Goal: Task Accomplishment & Management: Use online tool/utility

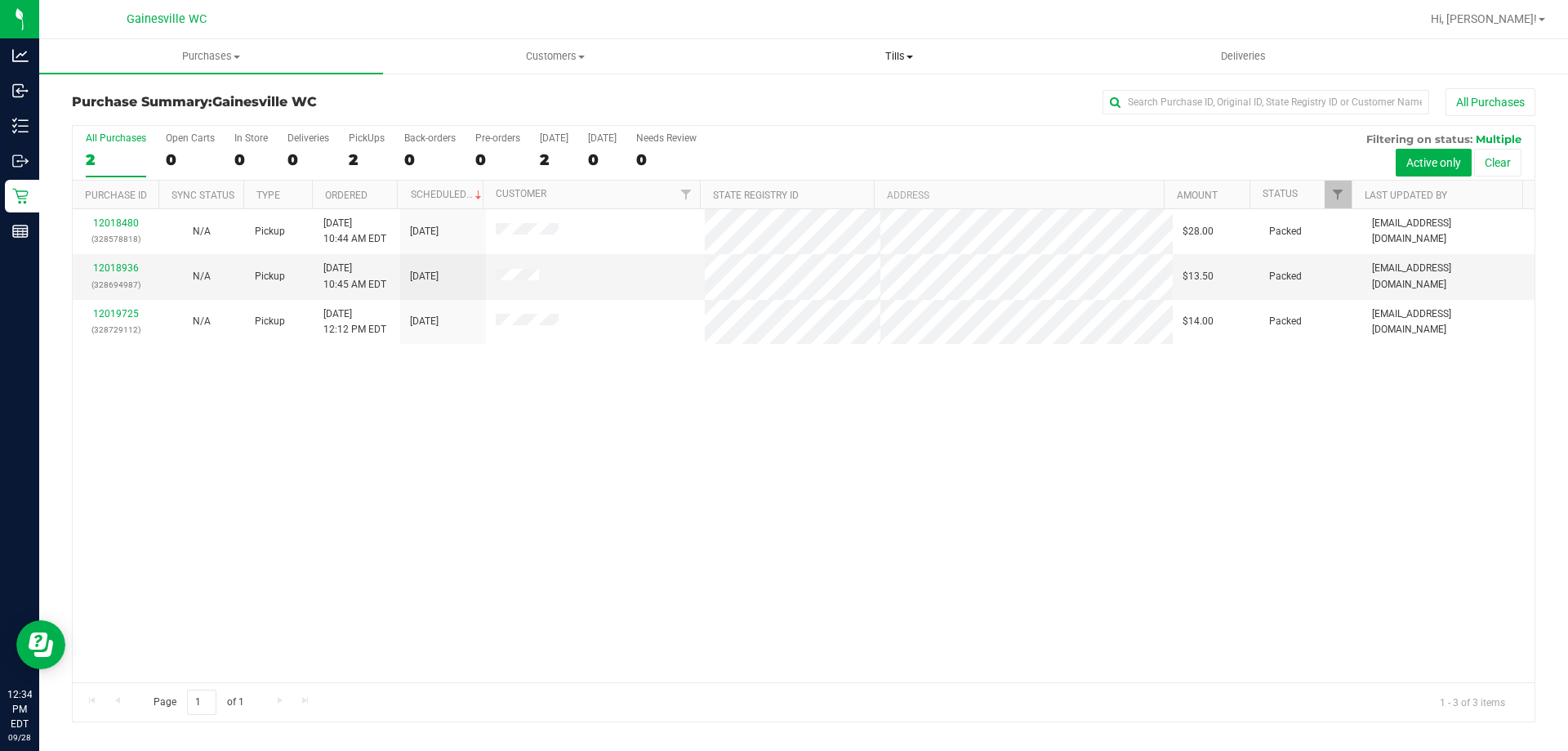
click at [888, 52] on span "Tills" at bounding box center [899, 56] width 342 height 15
click at [819, 90] on li "Manage tills" at bounding box center [899, 98] width 344 height 19
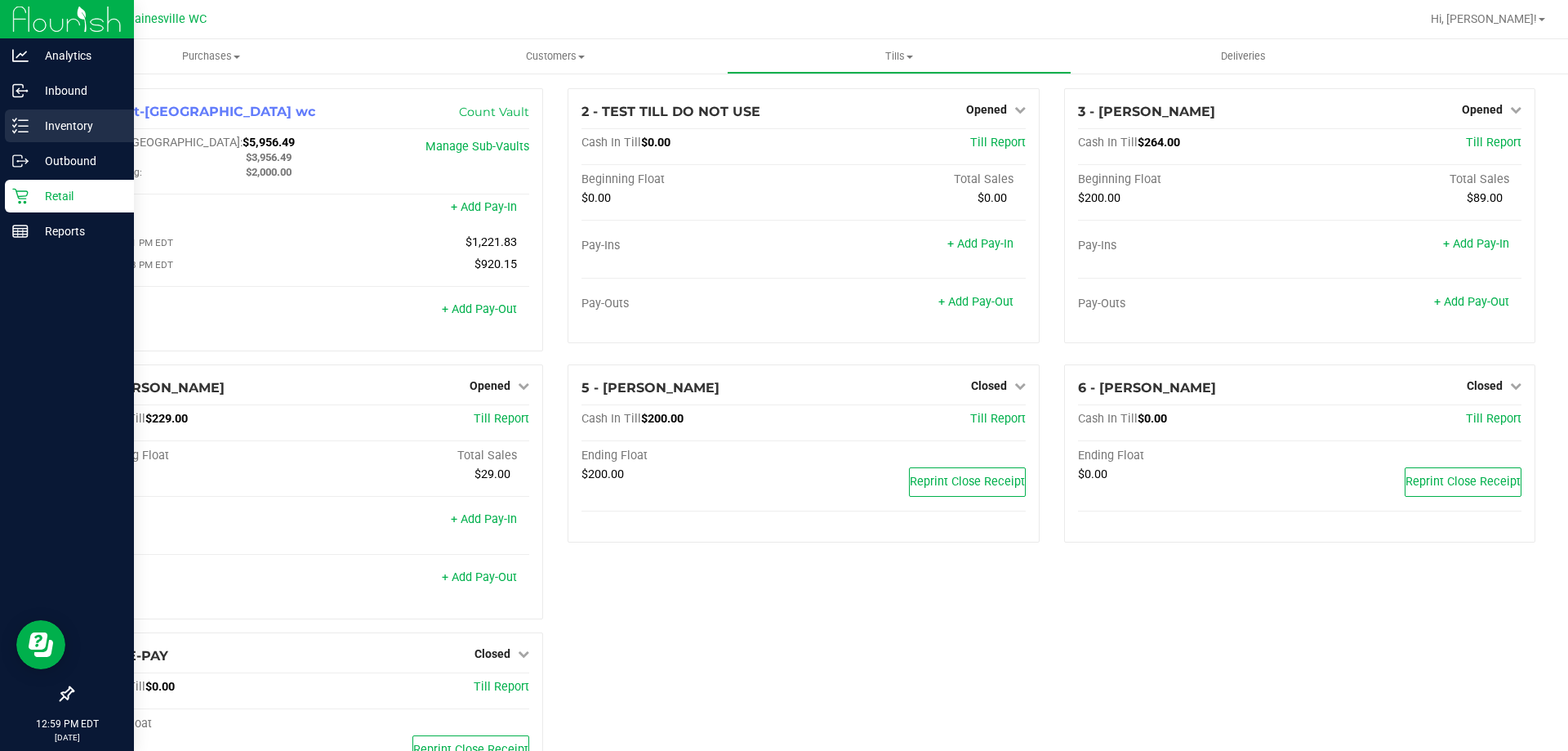
click at [36, 129] on p "Inventory" at bounding box center [78, 125] width 98 height 19
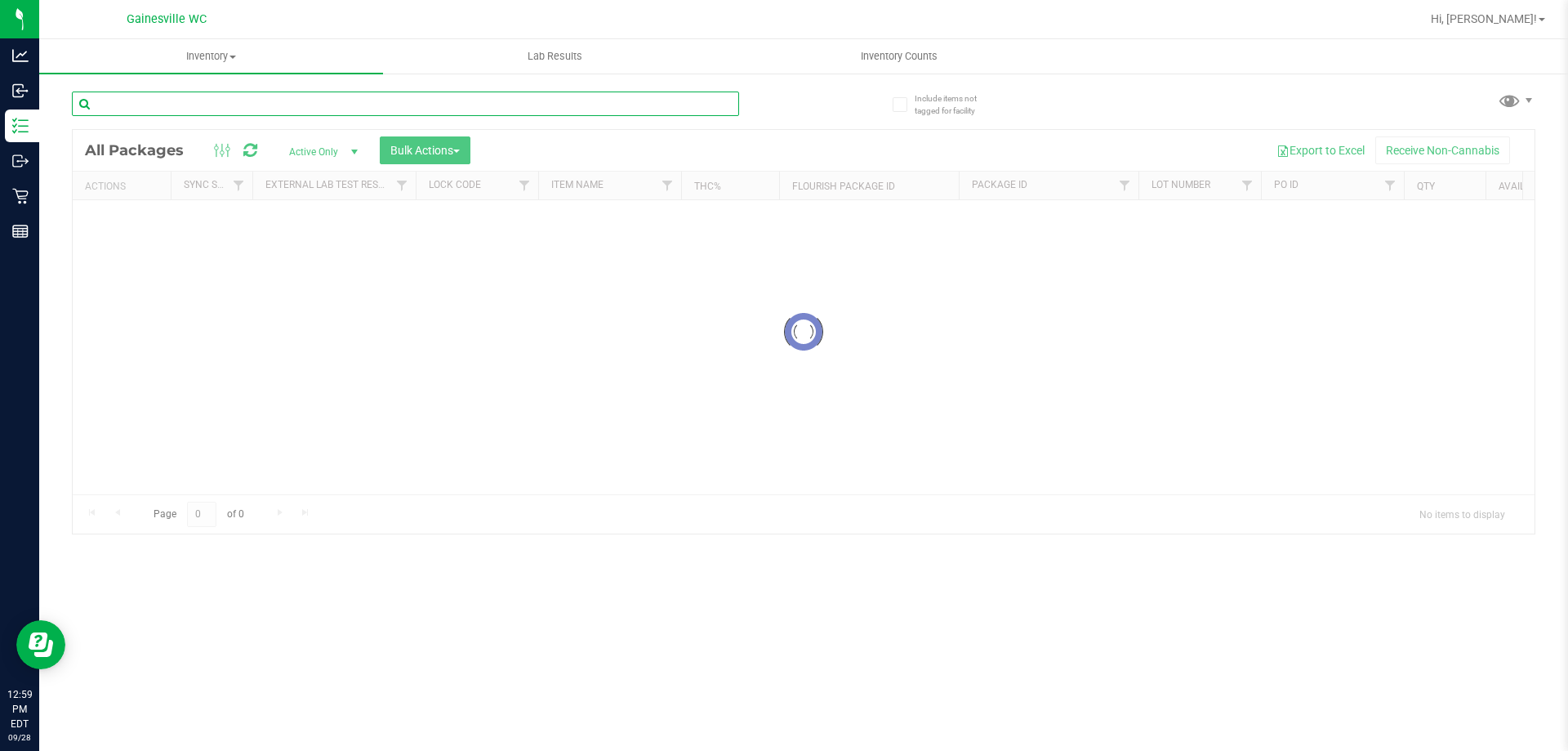
click at [300, 99] on input "text" at bounding box center [405, 104] width 667 height 24
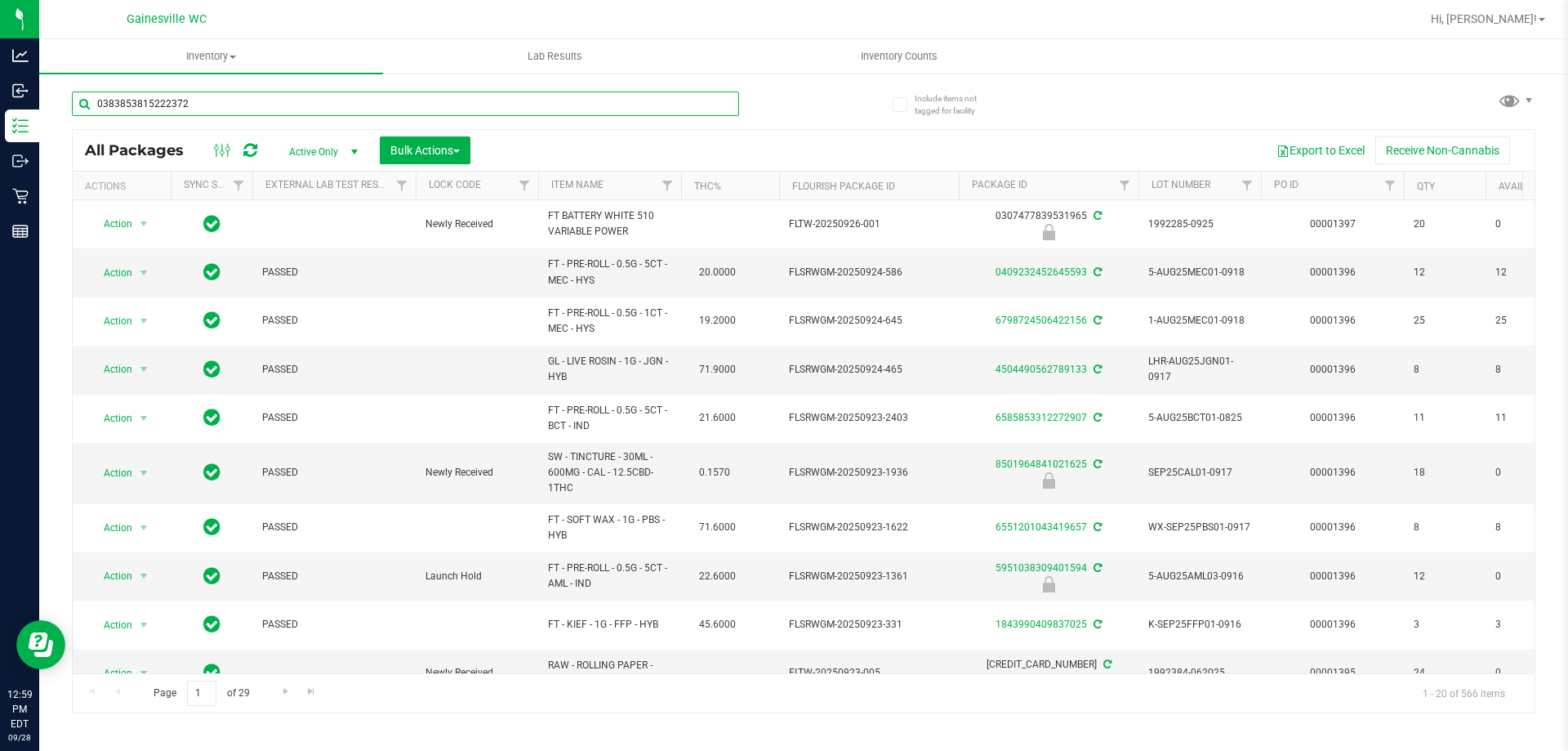
type input "0383853815222372"
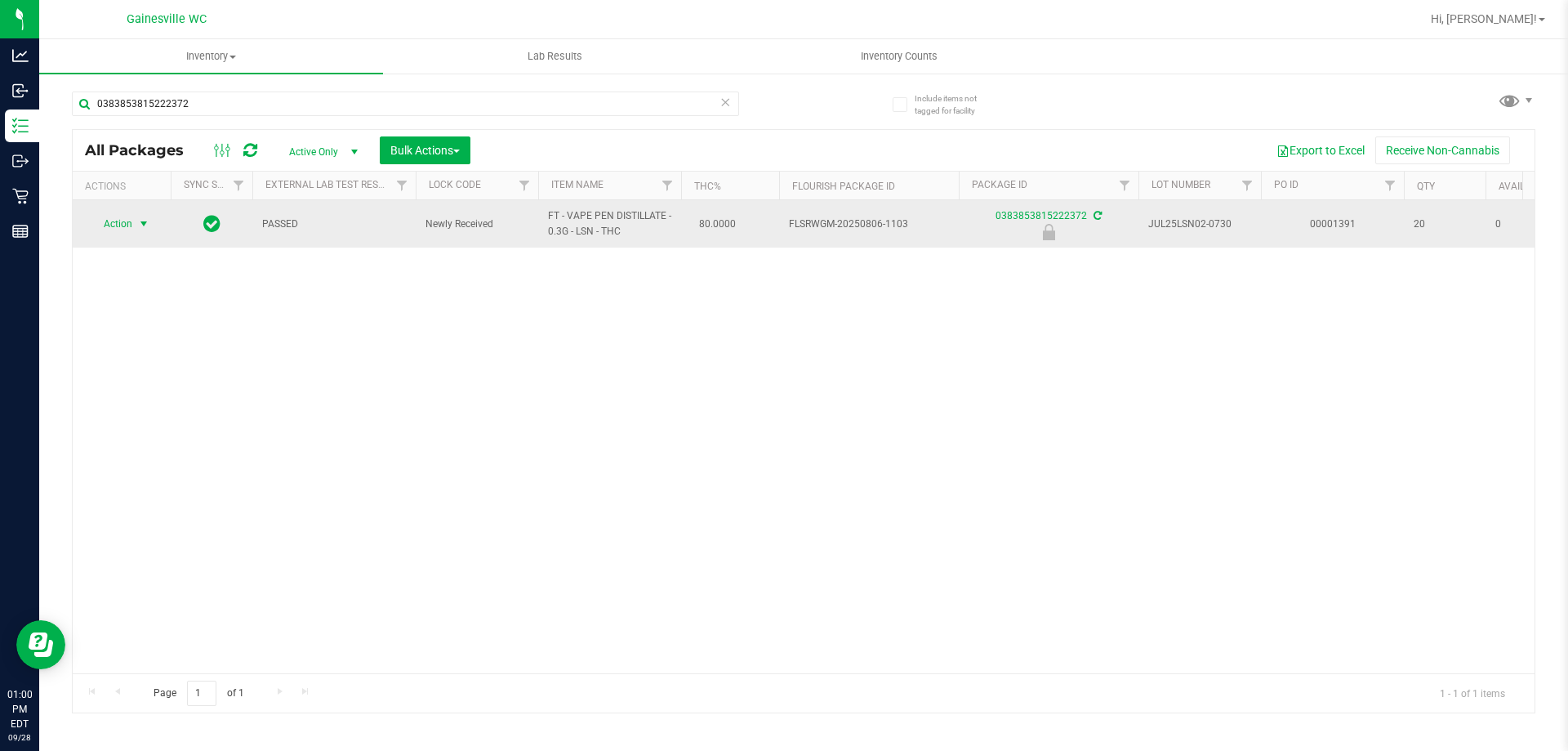
click at [118, 228] on span "Action" at bounding box center [111, 224] width 44 height 23
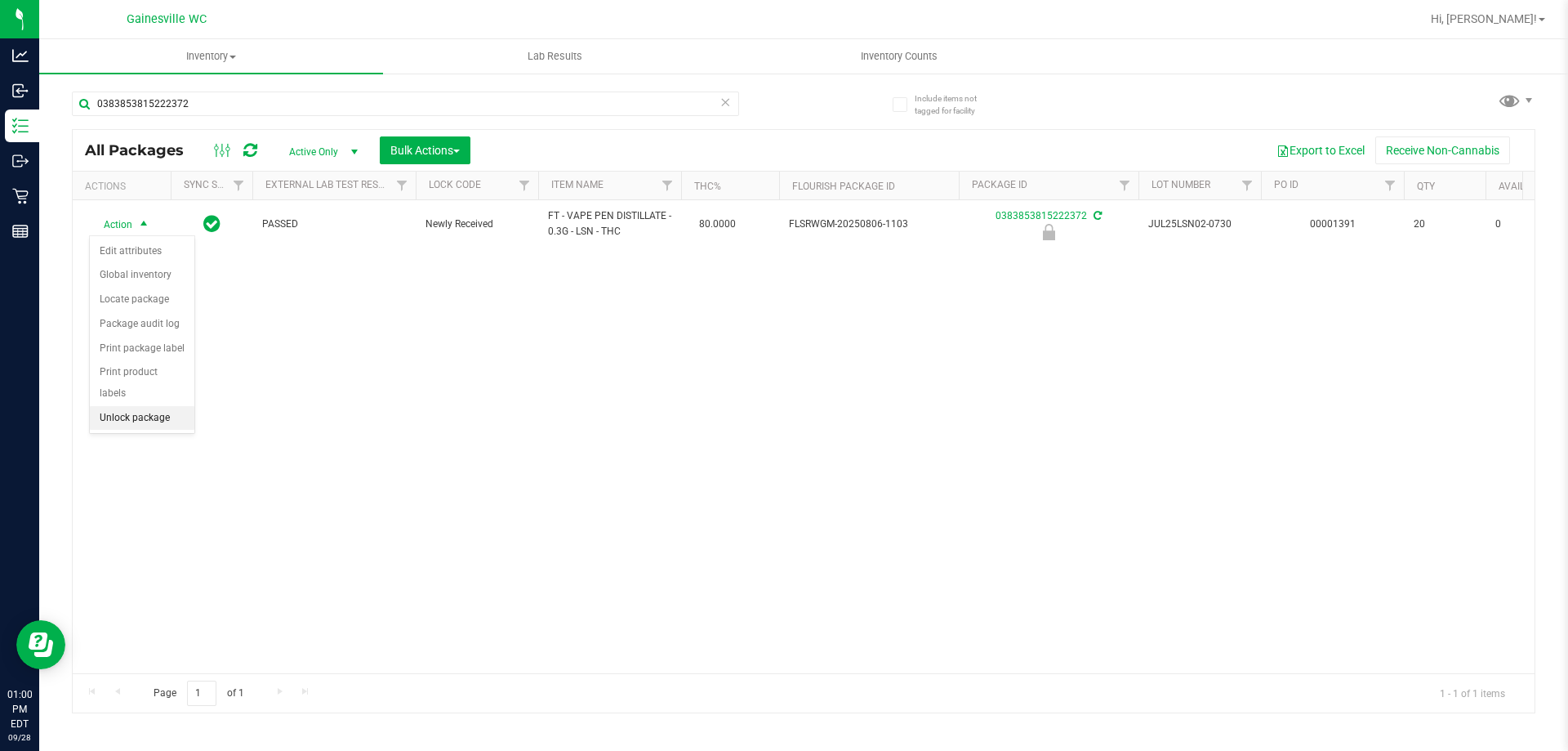
click at [170, 406] on li "Unlock package" at bounding box center [141, 418] width 104 height 24
click at [723, 106] on icon at bounding box center [725, 101] width 11 height 19
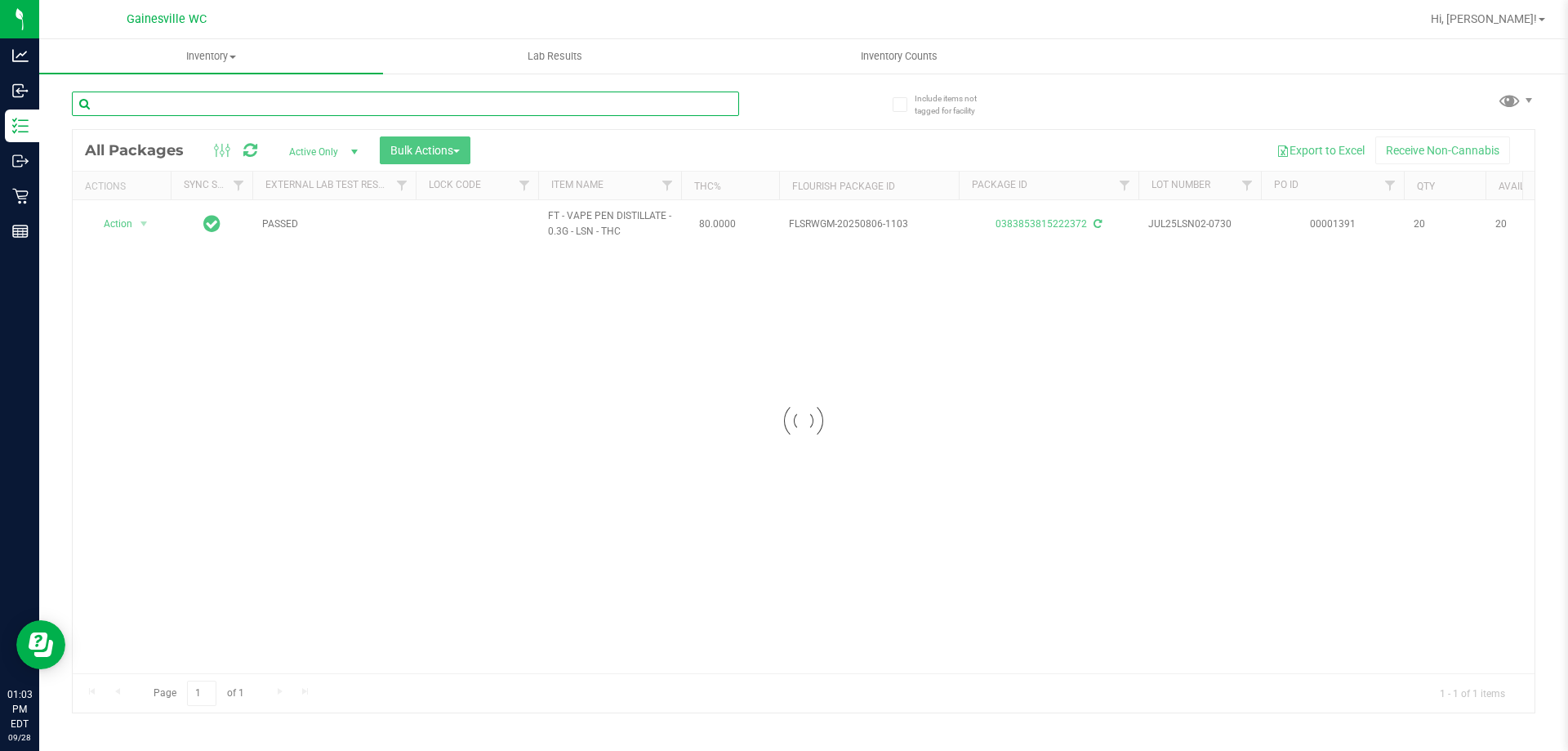
click at [699, 106] on input "text" at bounding box center [405, 104] width 667 height 24
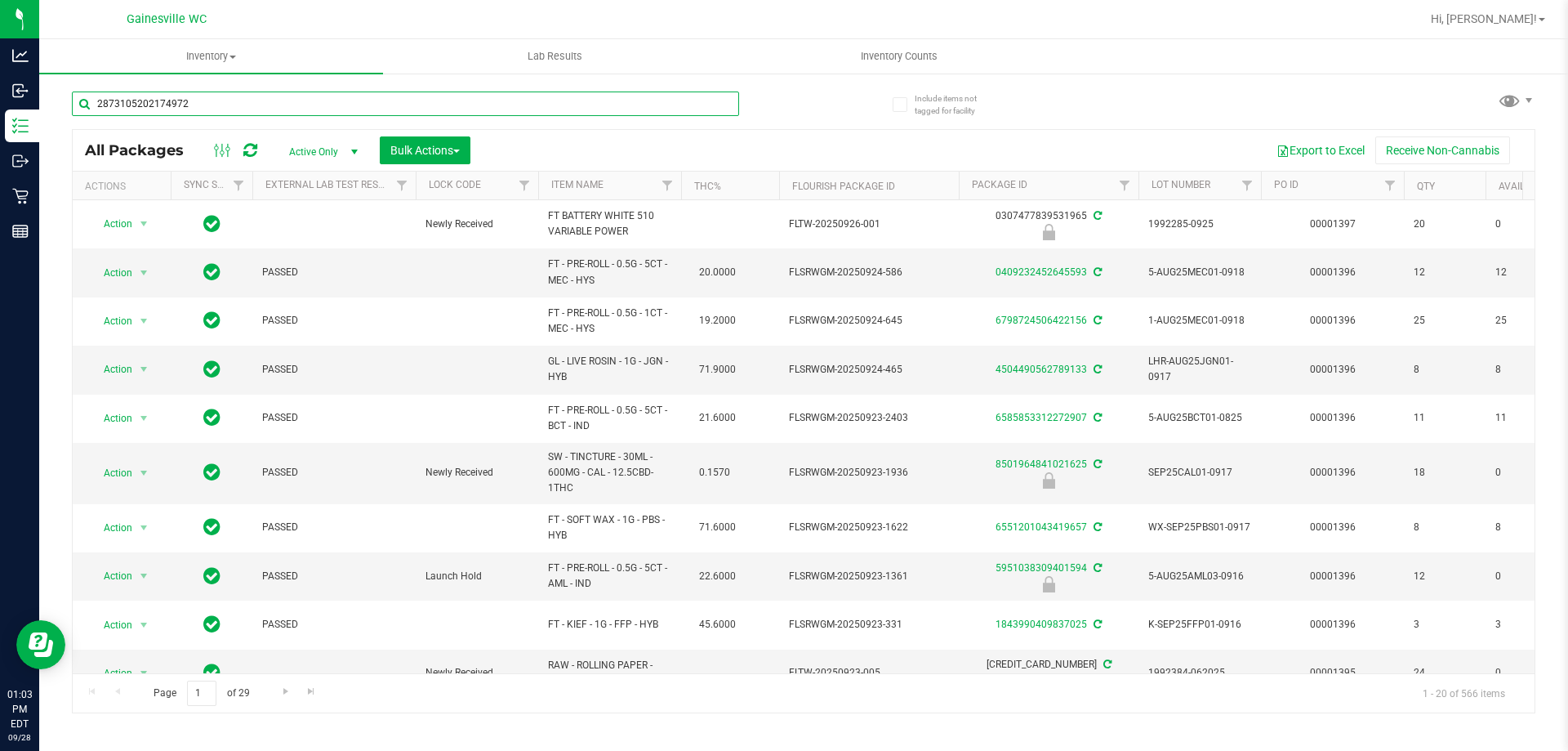
type input "2873105202174972"
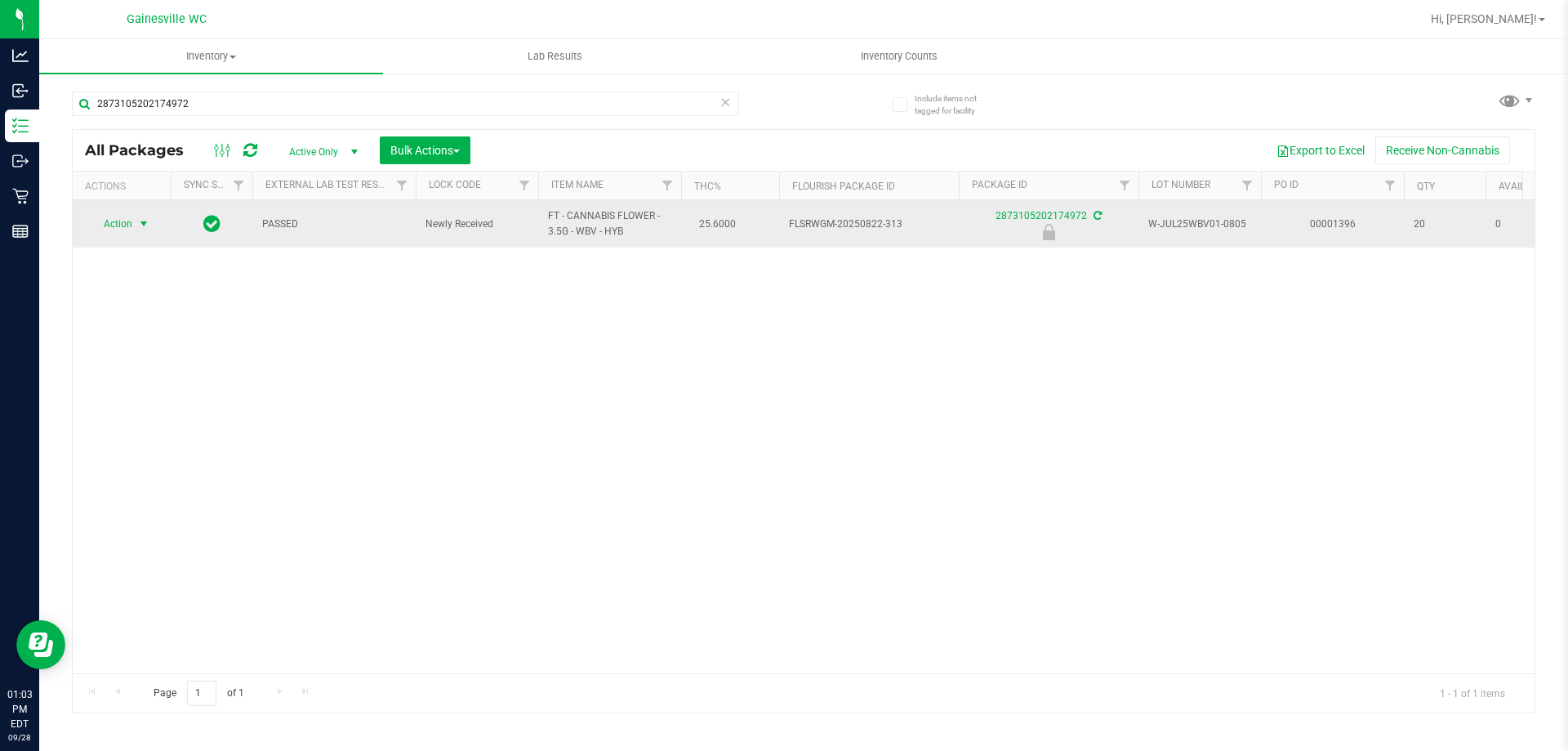
click at [126, 233] on span "Action" at bounding box center [111, 224] width 44 height 23
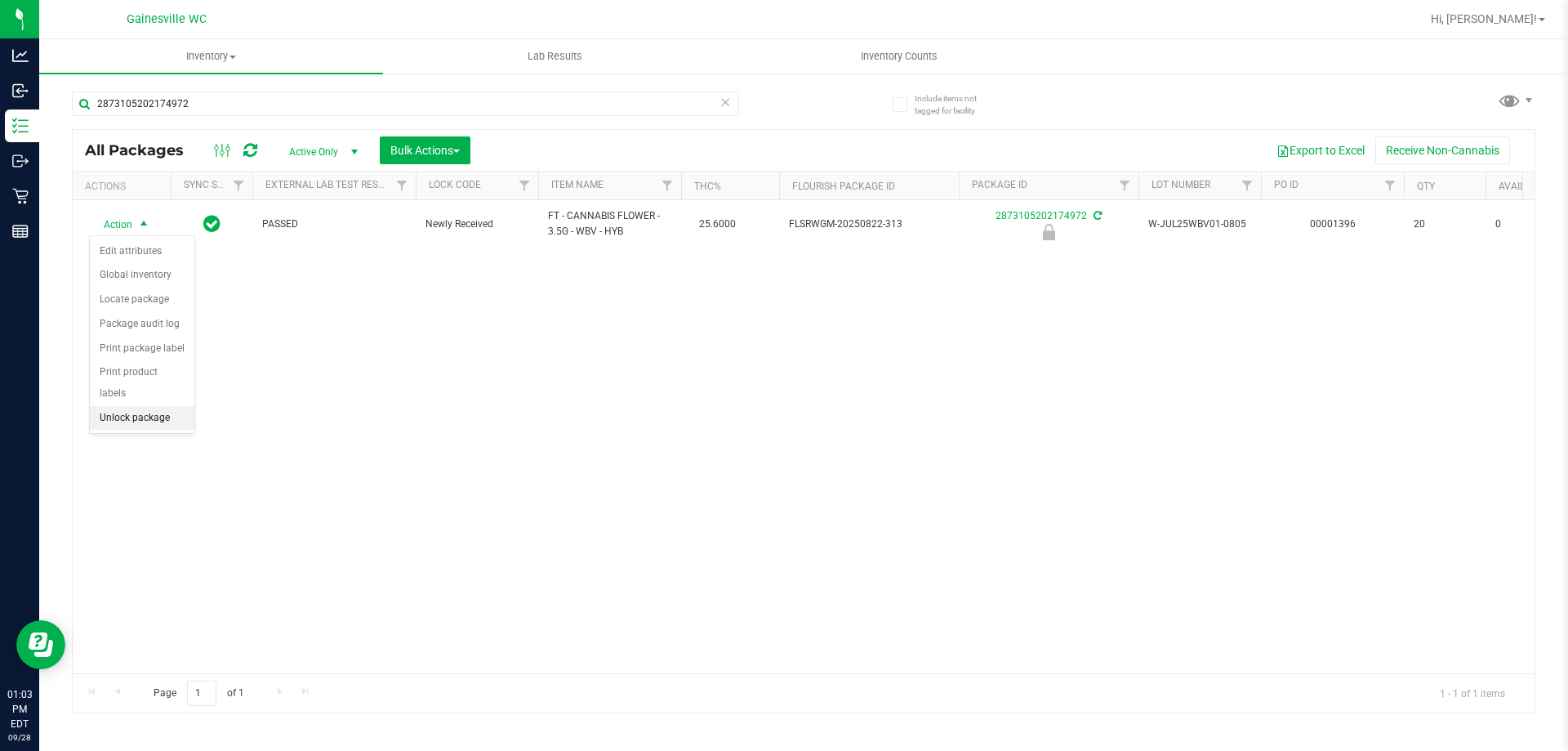
click at [129, 406] on li "Unlock package" at bounding box center [141, 418] width 104 height 24
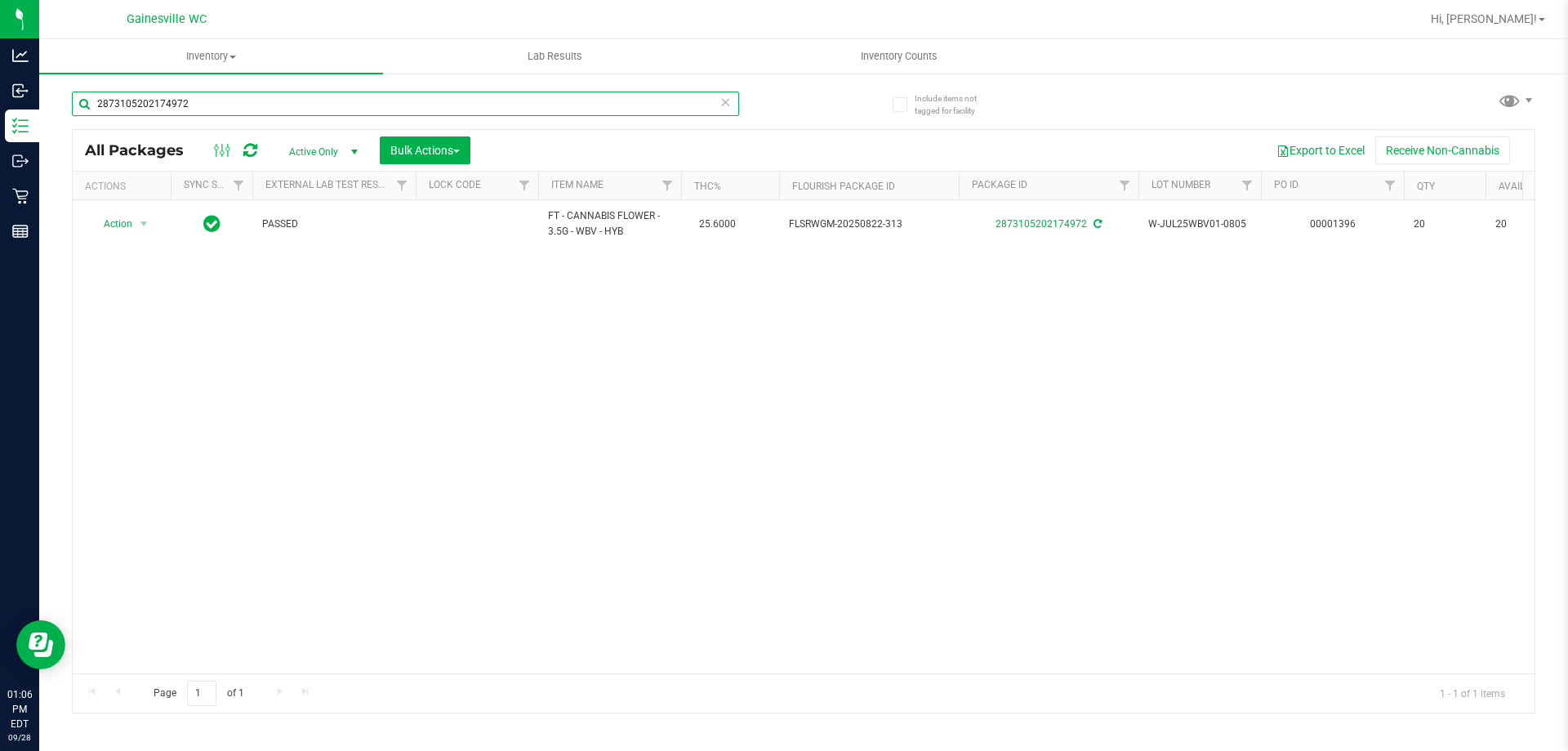
click at [314, 102] on input "2873105202174972" at bounding box center [405, 104] width 667 height 24
type input "2"
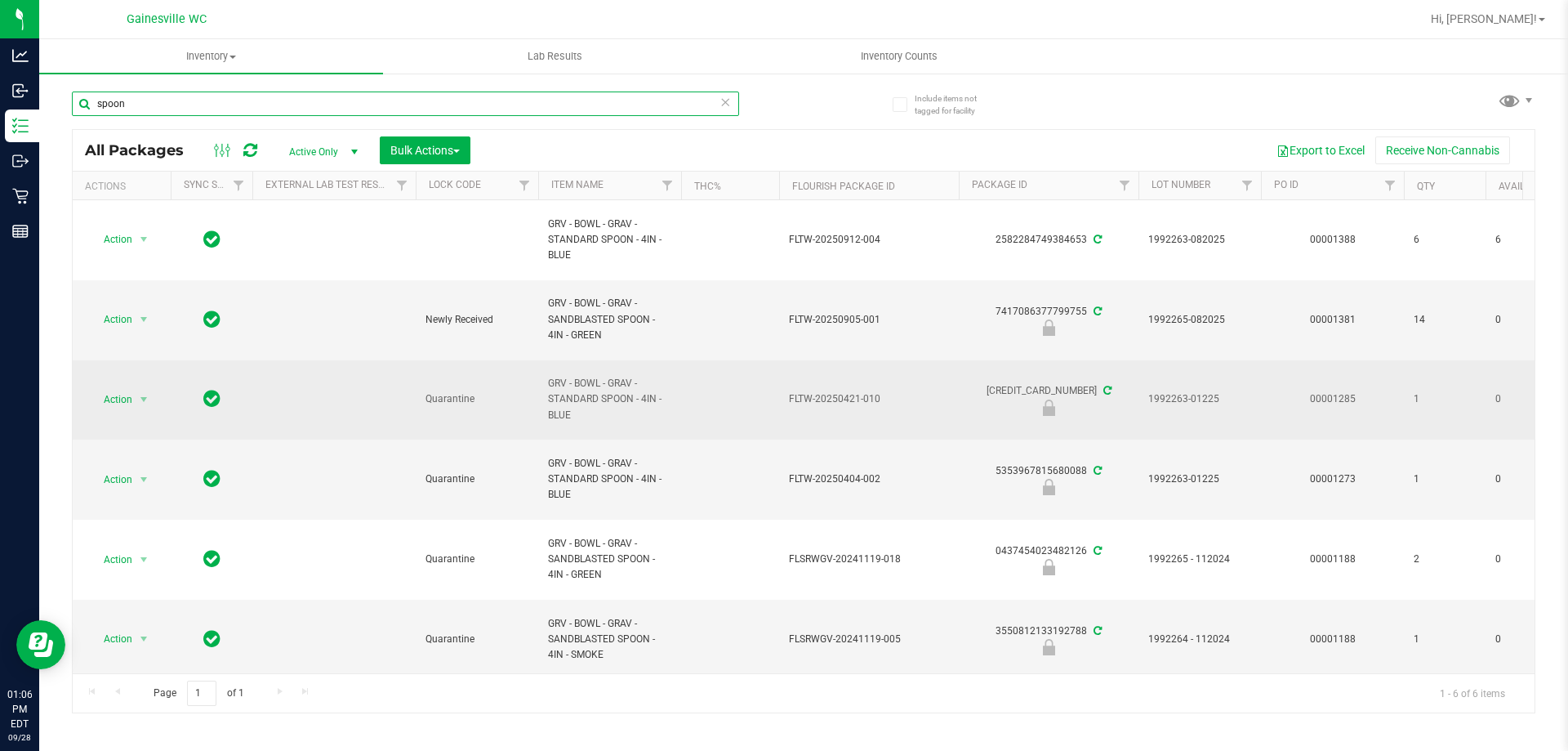
scroll to position [18, 0]
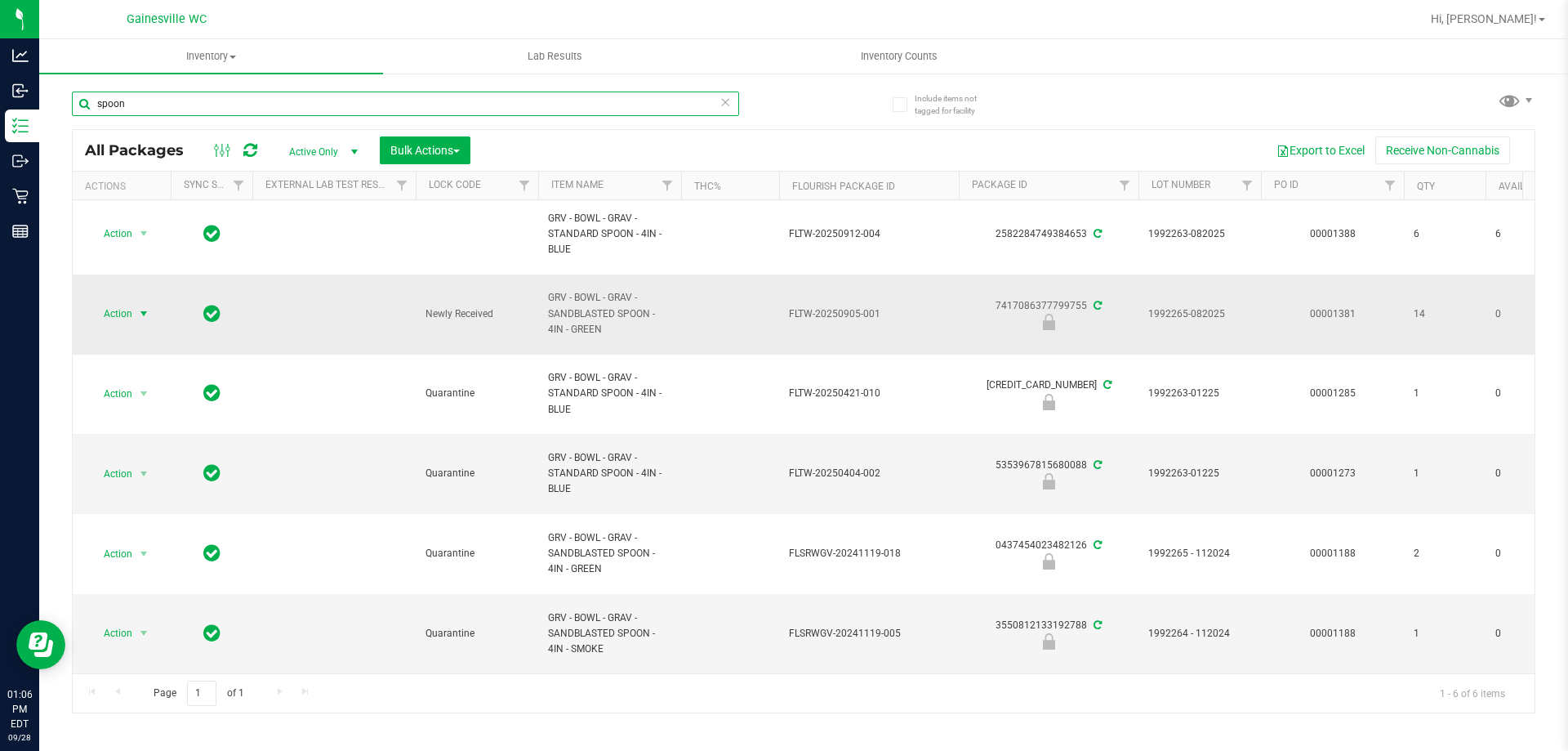
type input "spoon"
click at [134, 302] on span "select" at bounding box center [144, 314] width 20 height 23
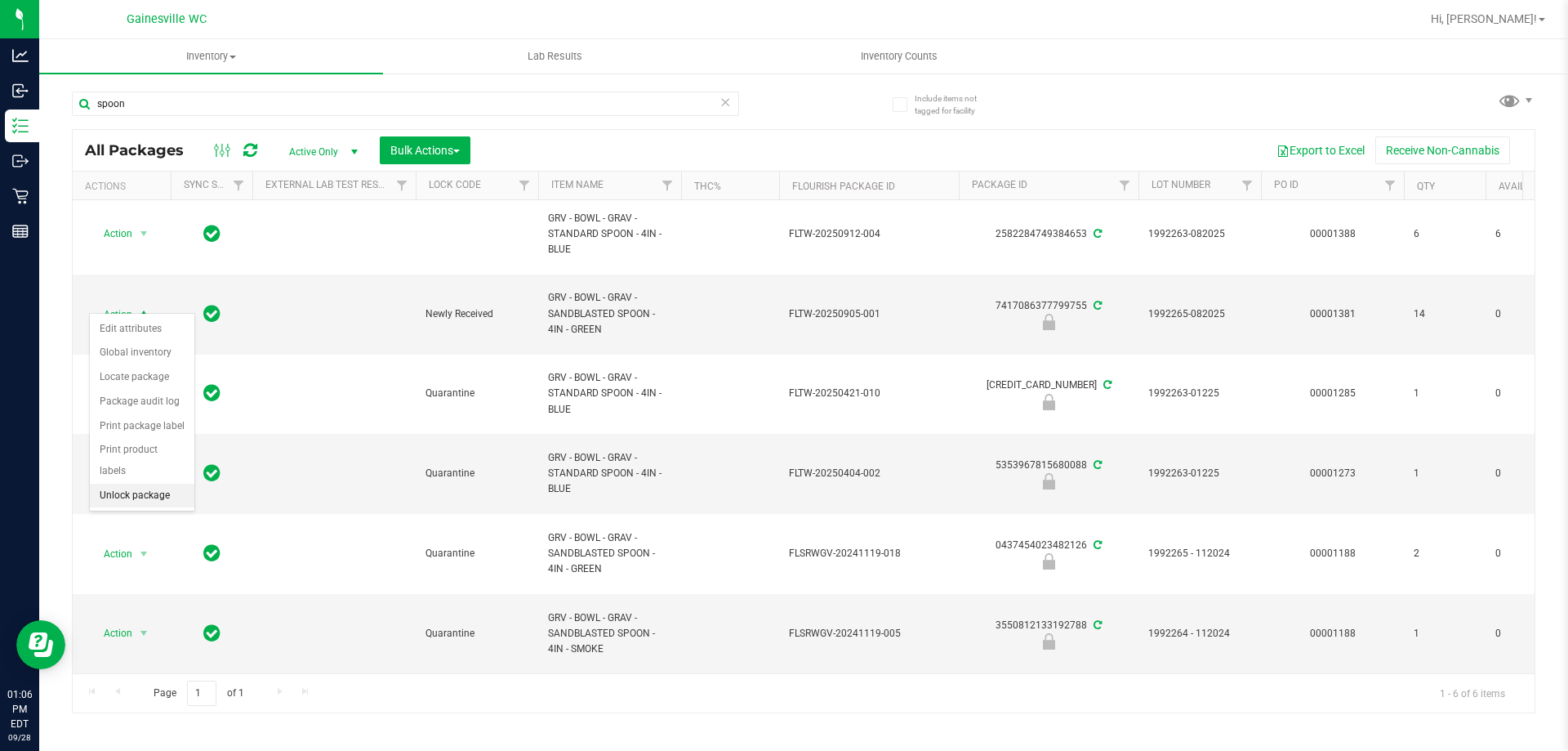
click at [162, 484] on li "Unlock package" at bounding box center [141, 496] width 104 height 24
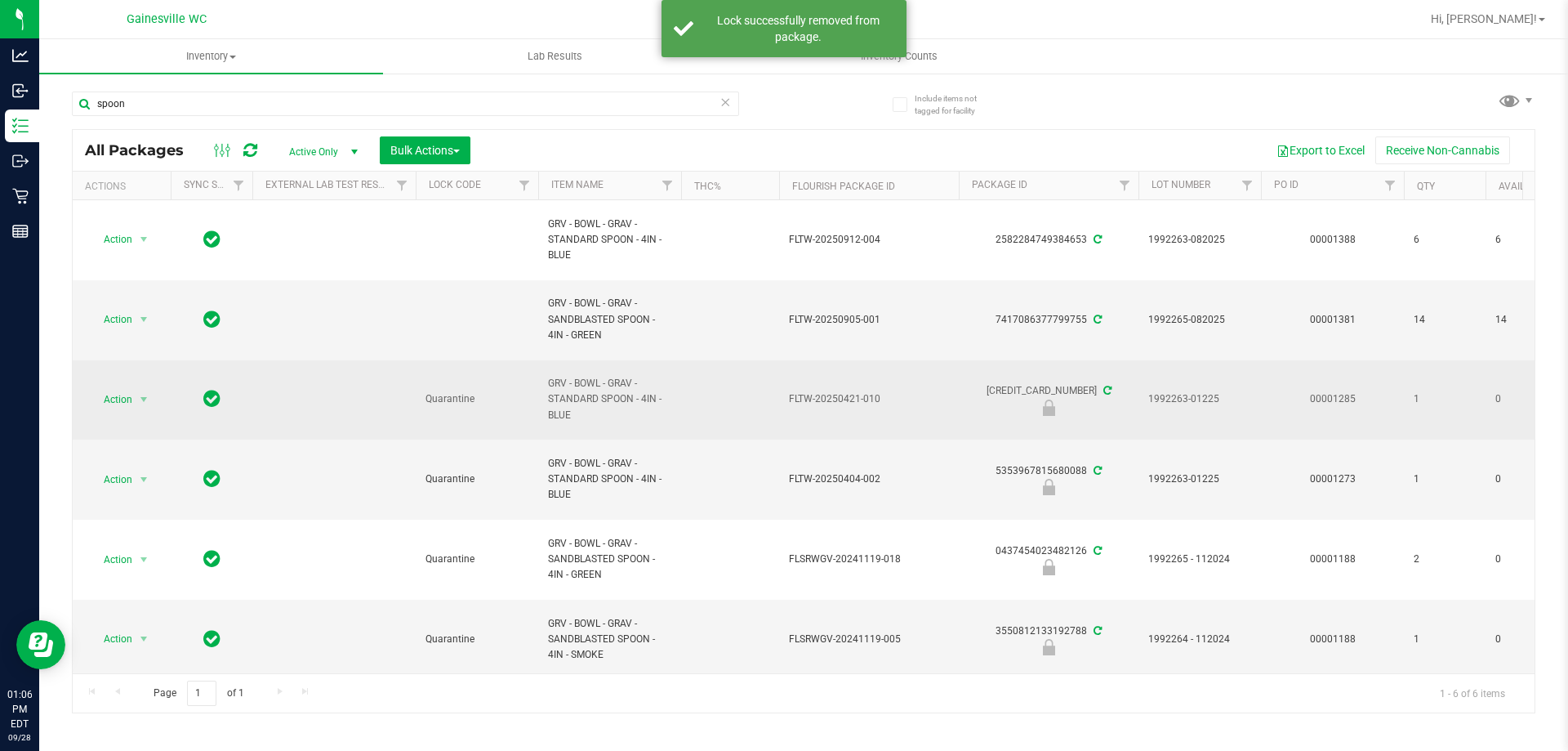
scroll to position [18, 0]
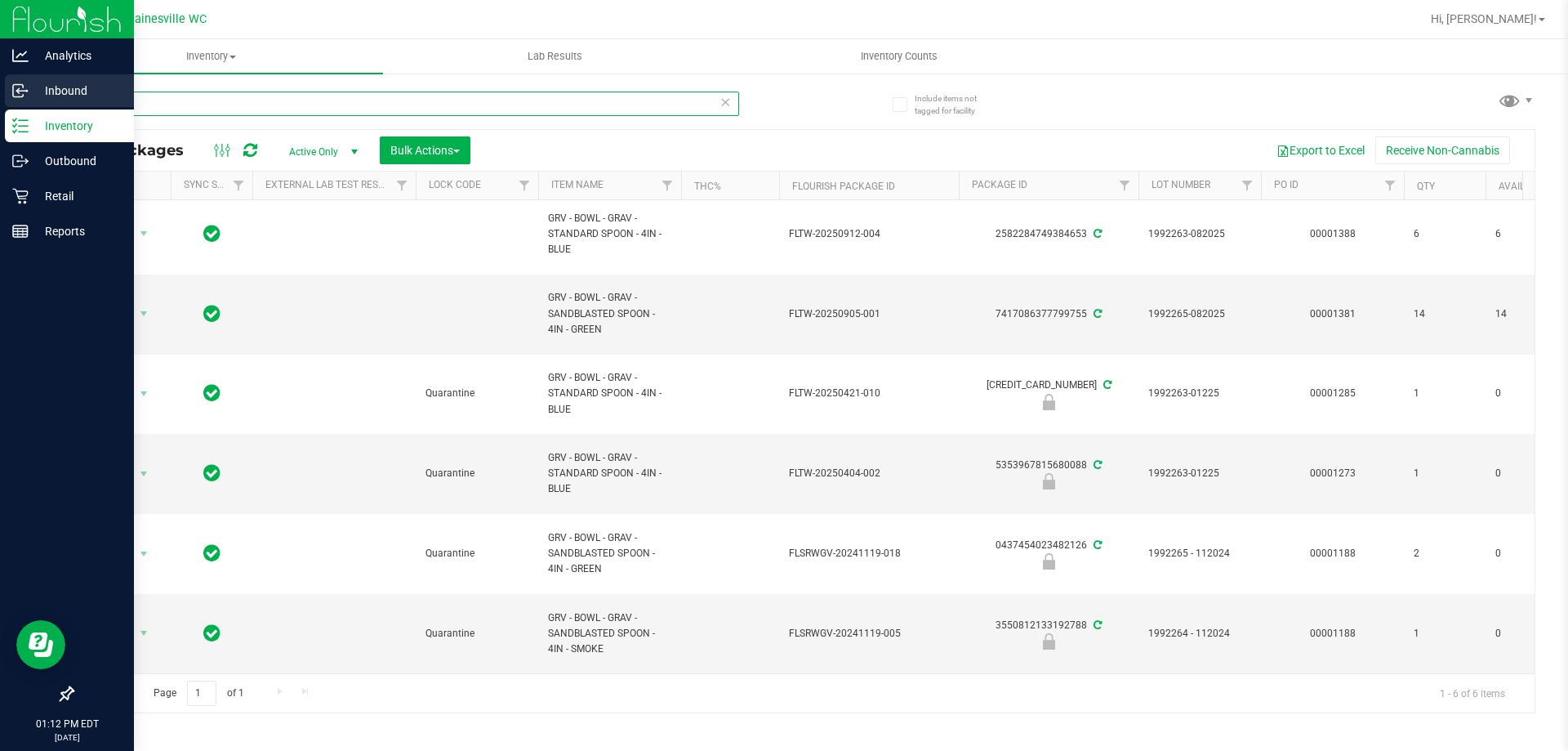
drag, startPoint x: 169, startPoint y: 103, endPoint x: 0, endPoint y: 102, distance: 169.0
click at [0, 102] on div "Analytics Inbound Inventory Outbound Retail Reports 01:12 PM EDT [DATE] 09/28 G…" at bounding box center [784, 376] width 1568 height 751
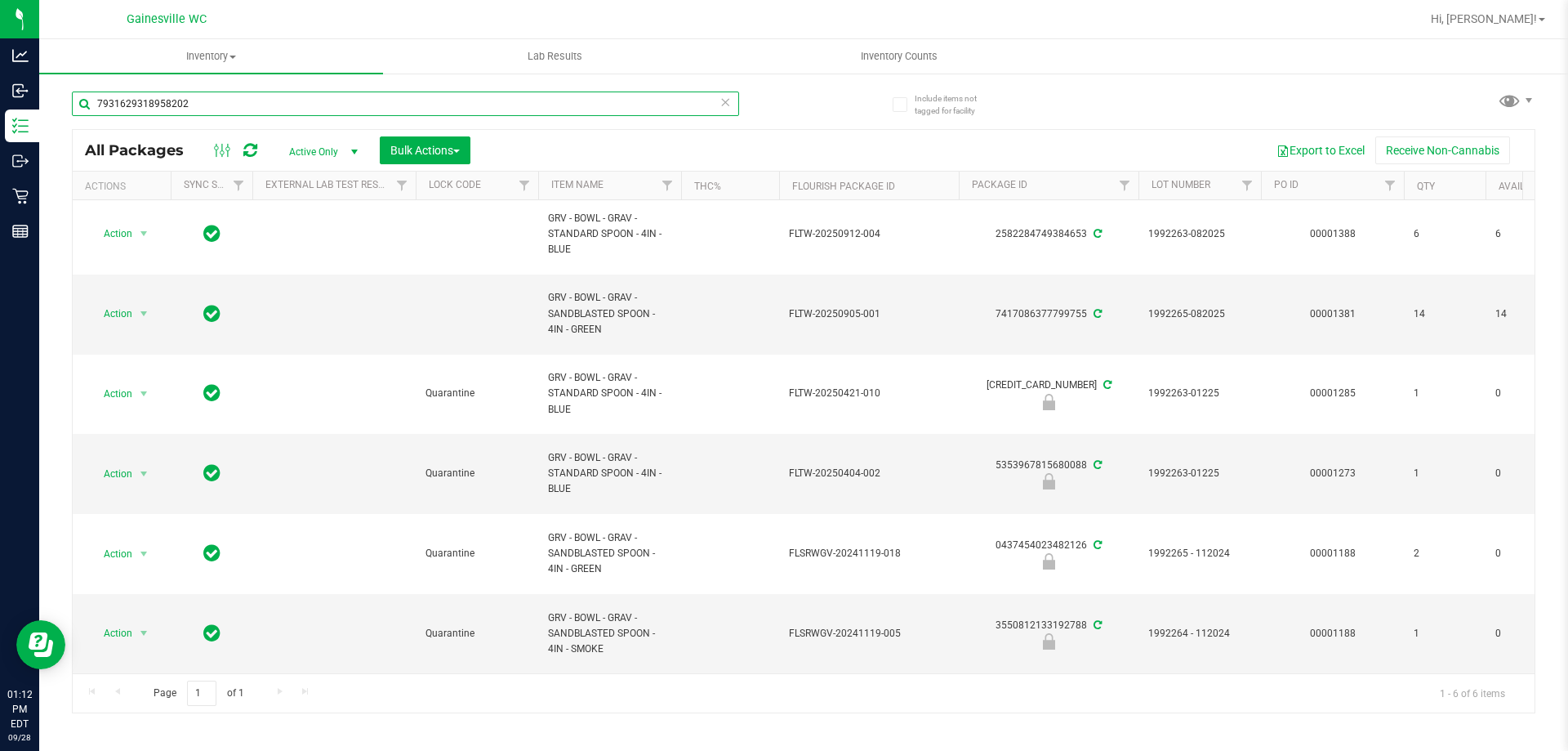
type input "7931629318958202"
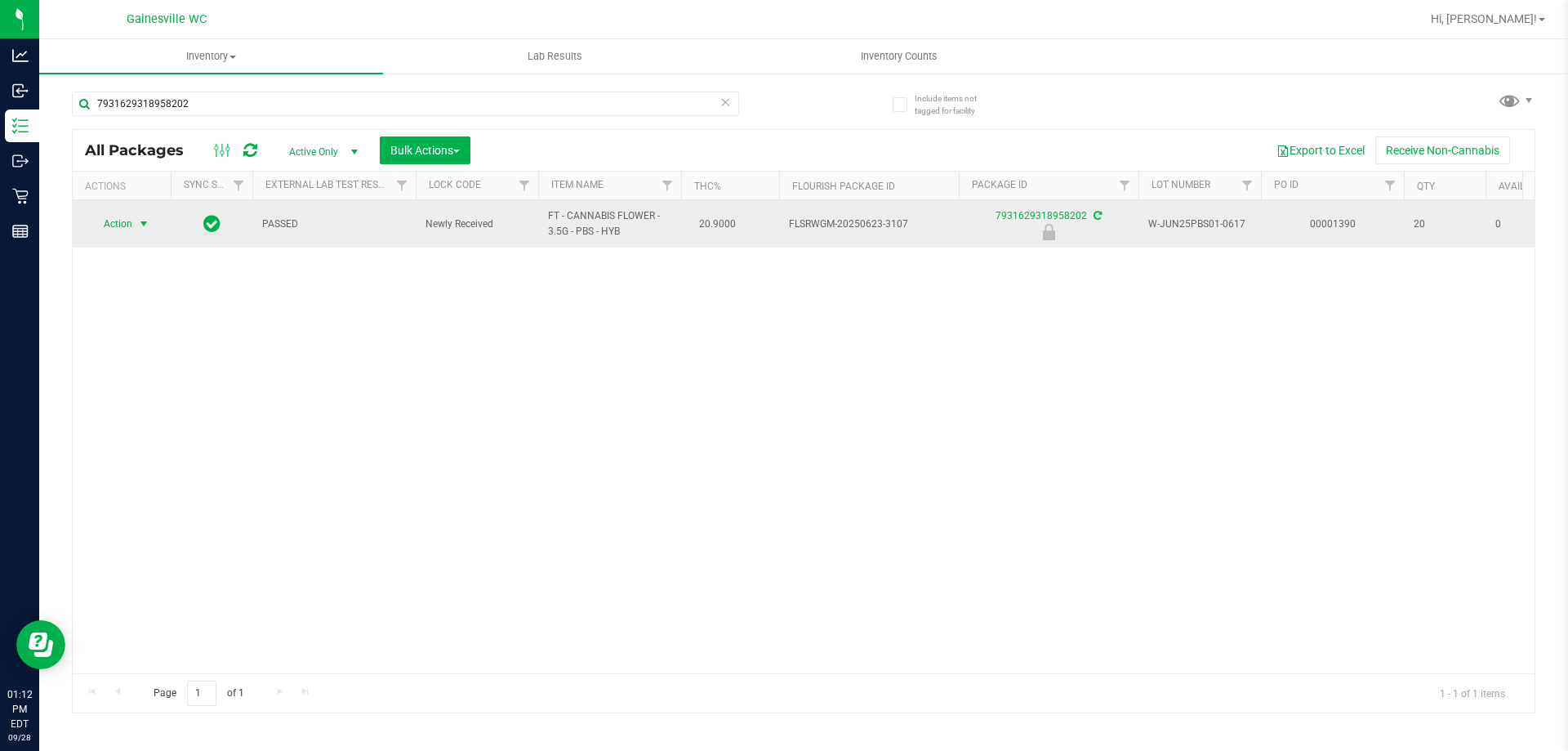
click at [149, 224] on span "select" at bounding box center [143, 224] width 13 height 13
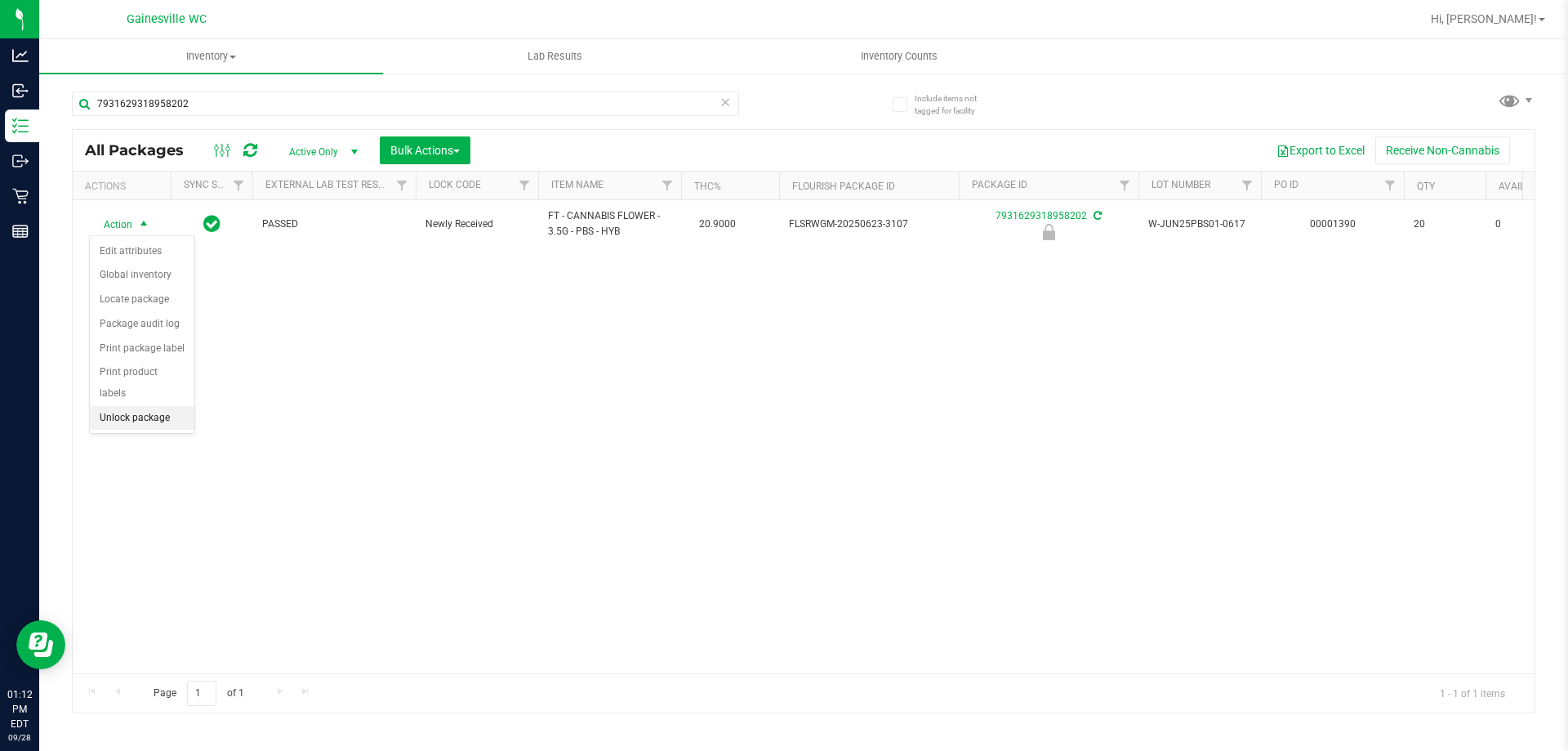
click at [145, 406] on li "Unlock package" at bounding box center [141, 418] width 104 height 24
click at [719, 102] on icon at bounding box center [725, 101] width 11 height 19
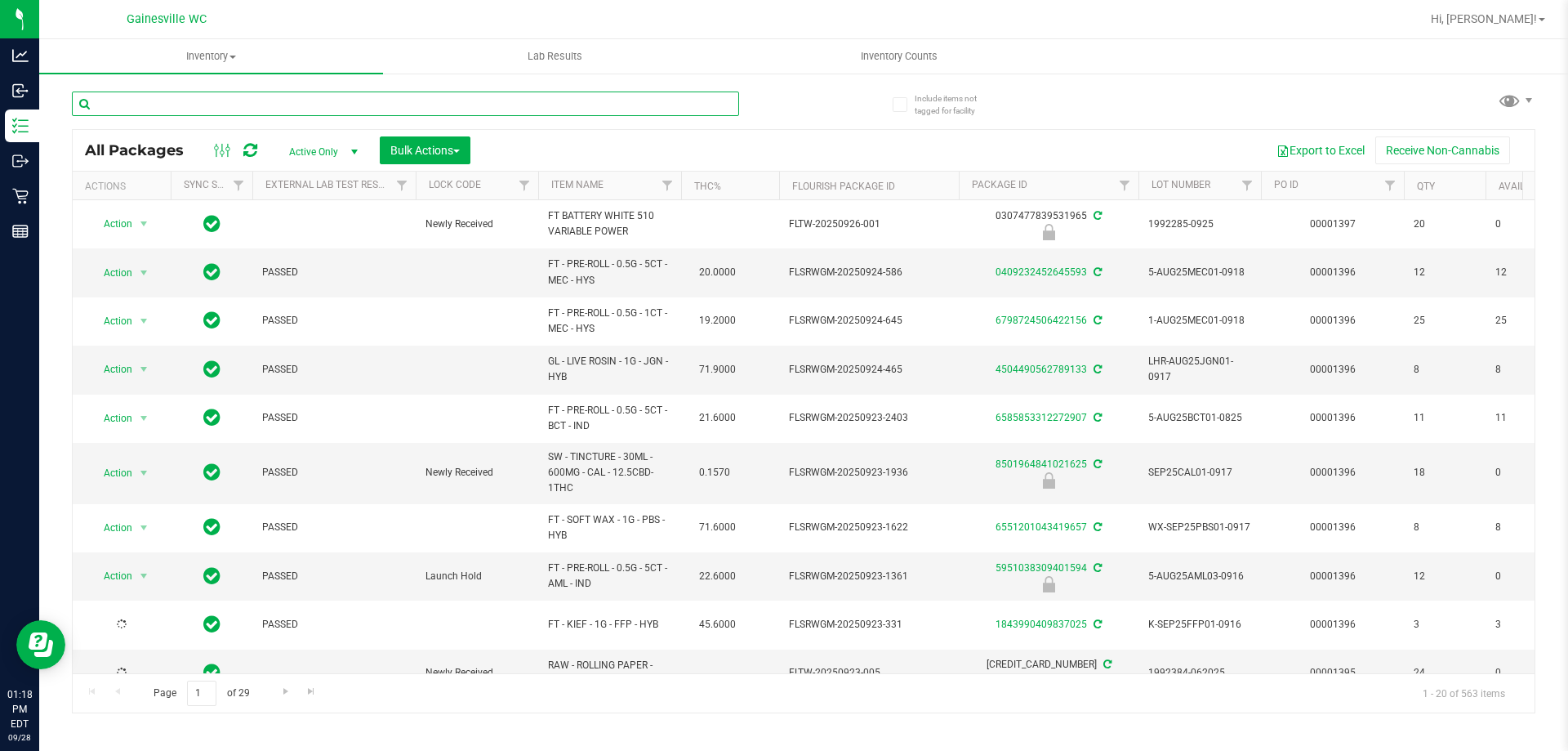
click at [605, 108] on input "text" at bounding box center [405, 104] width 667 height 24
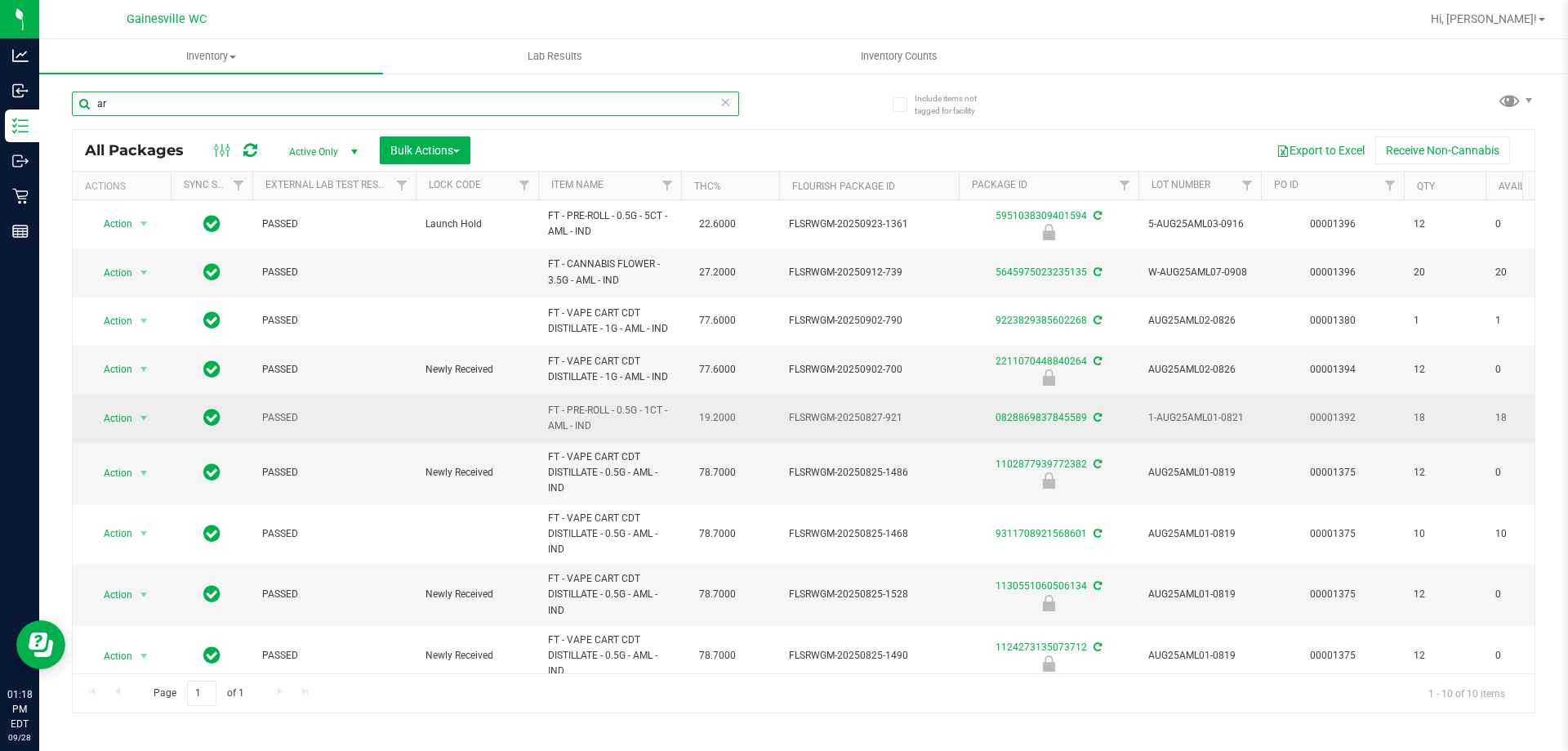
type input "a"
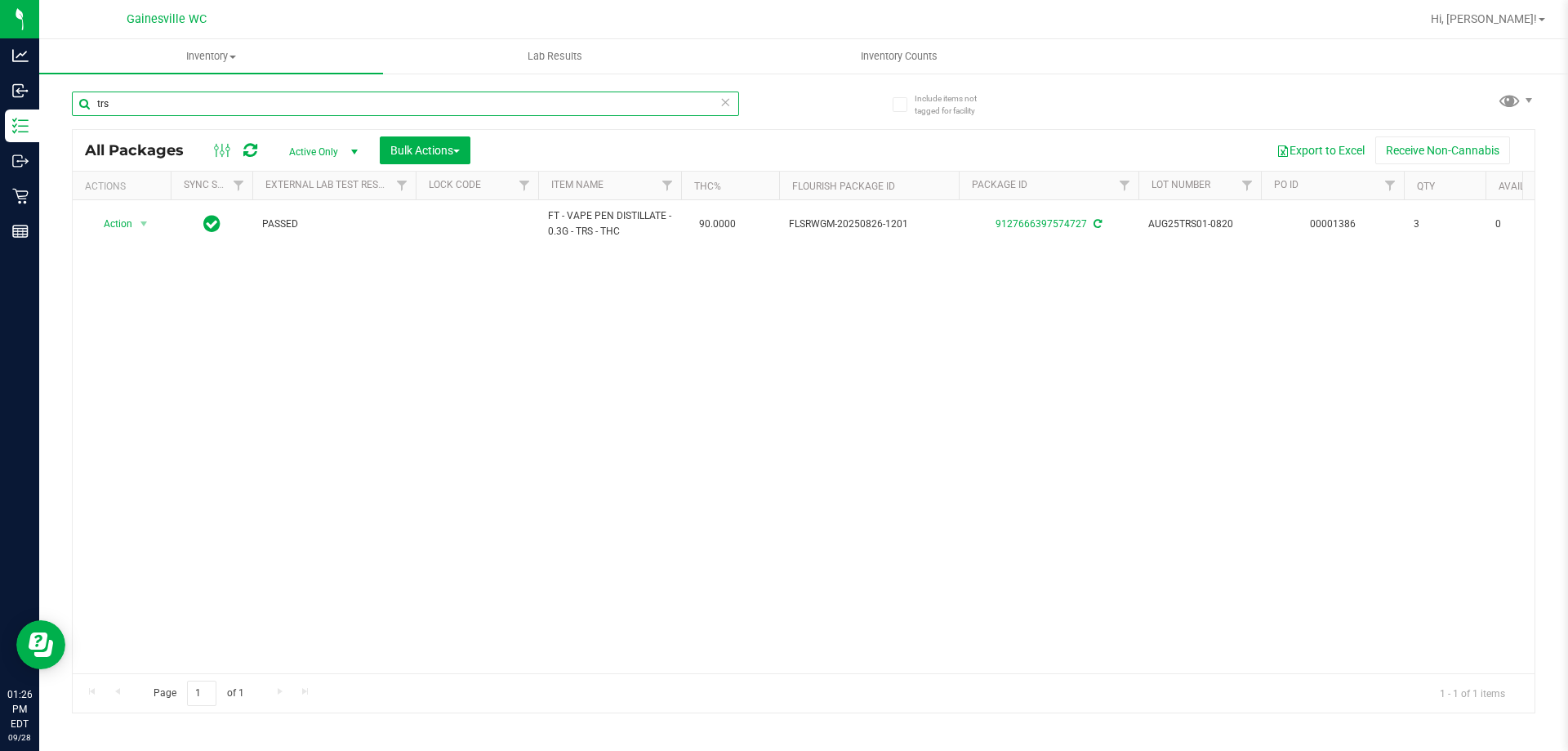
click at [720, 103] on div "trs" at bounding box center [405, 104] width 667 height 24
type input "trs"
click at [722, 102] on icon at bounding box center [725, 101] width 11 height 19
click at [706, 102] on input "text" at bounding box center [405, 104] width 667 height 24
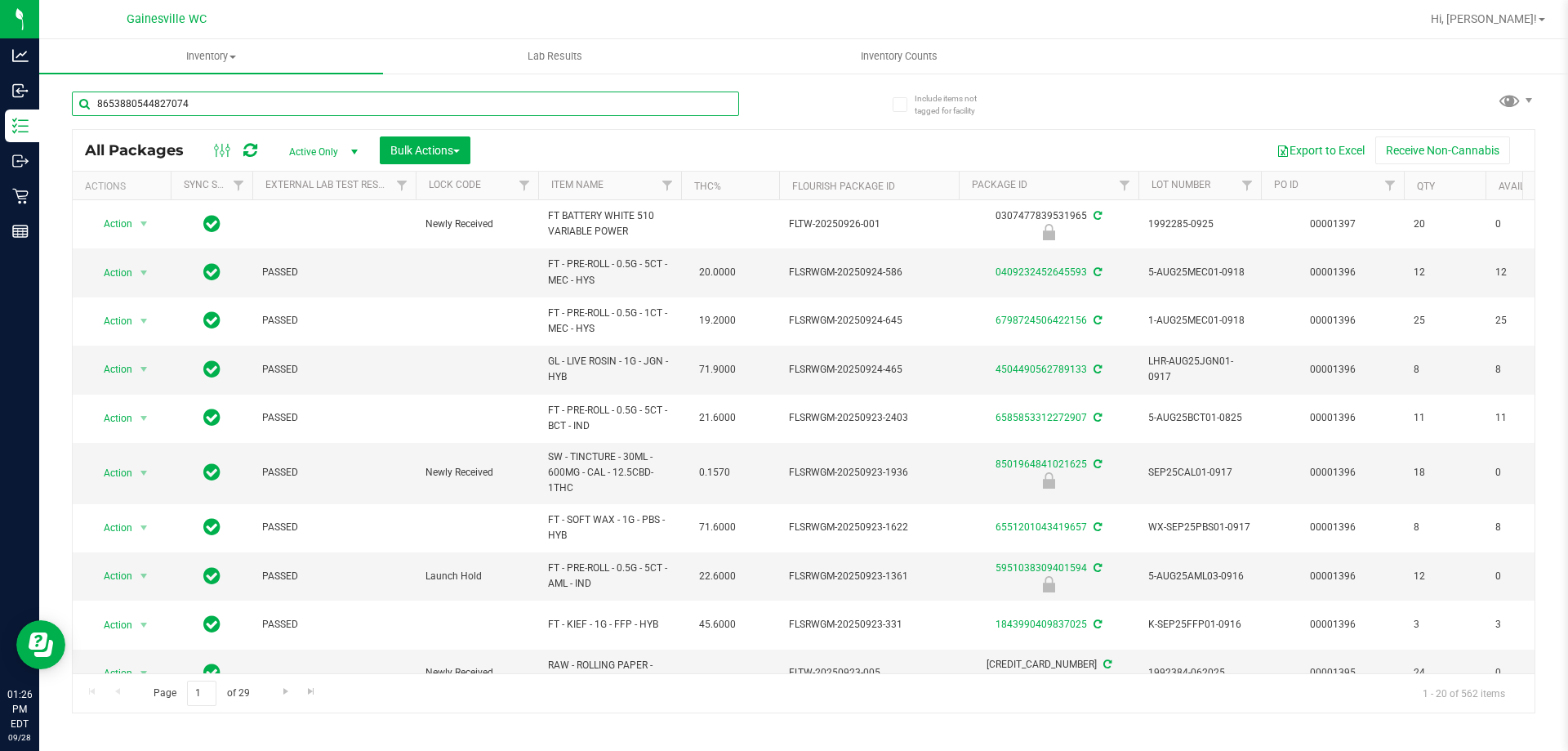
type input "8653880544827074"
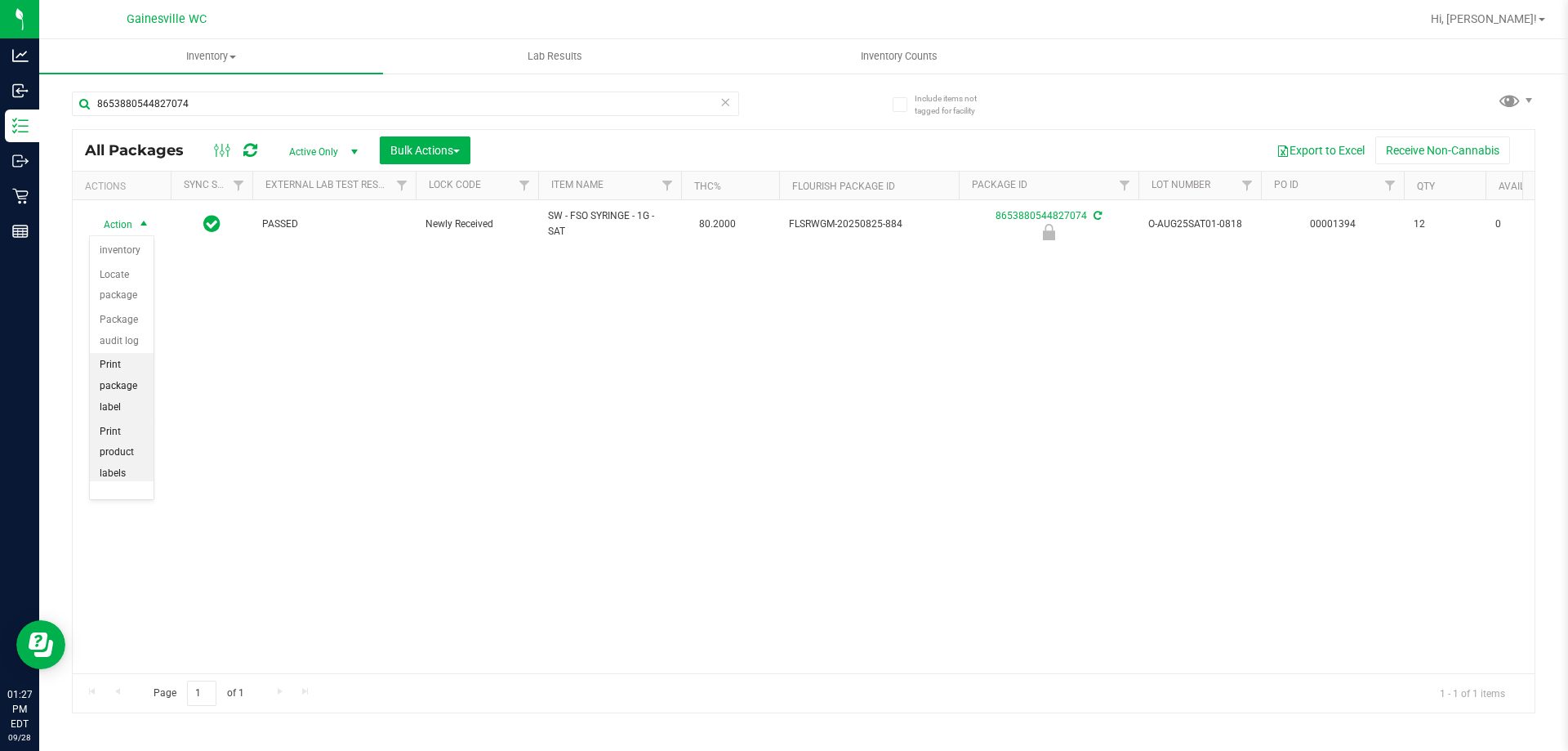
scroll to position [117, 0]
click at [119, 463] on li "Unlock package" at bounding box center [121, 459] width 64 height 45
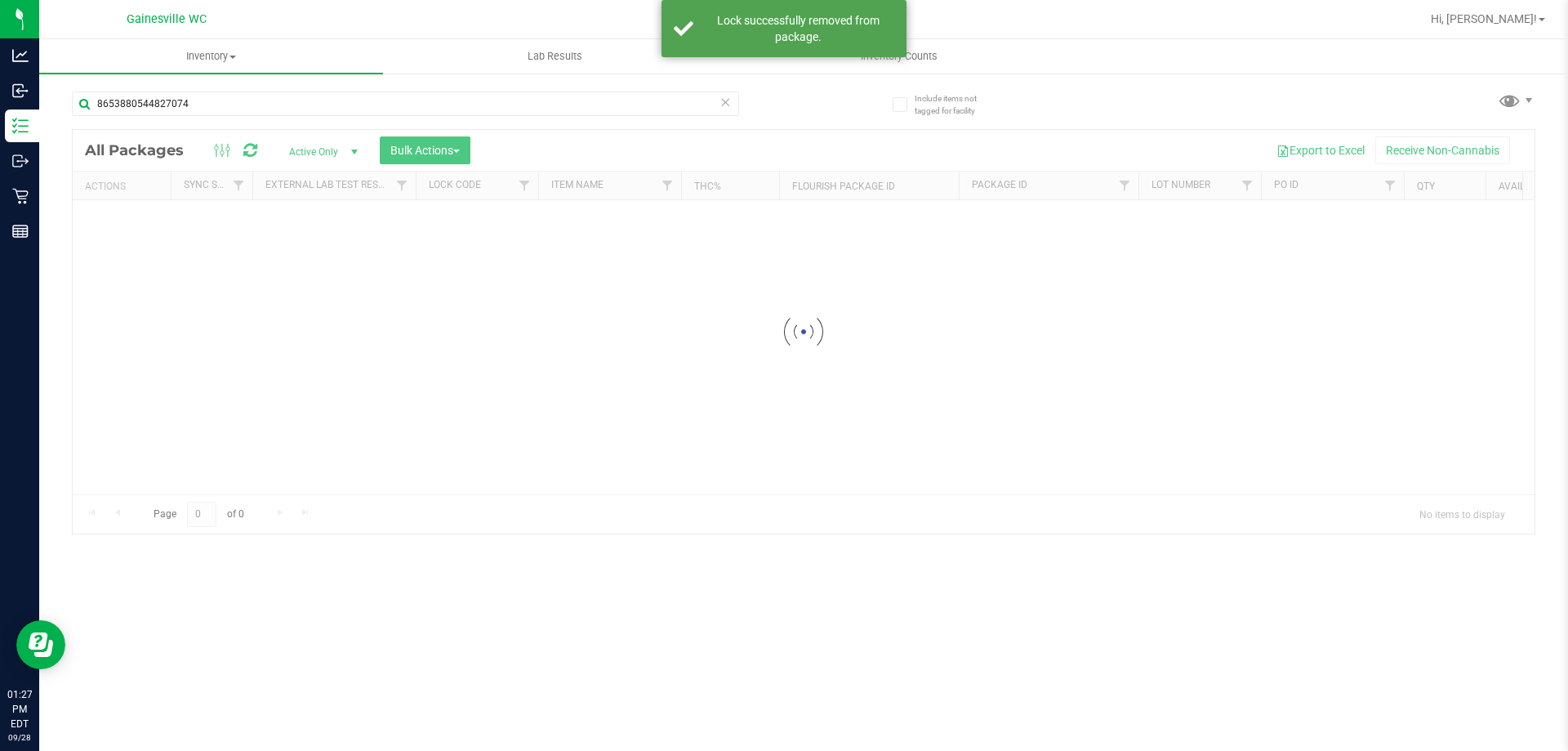
click at [720, 102] on icon at bounding box center [725, 101] width 11 height 19
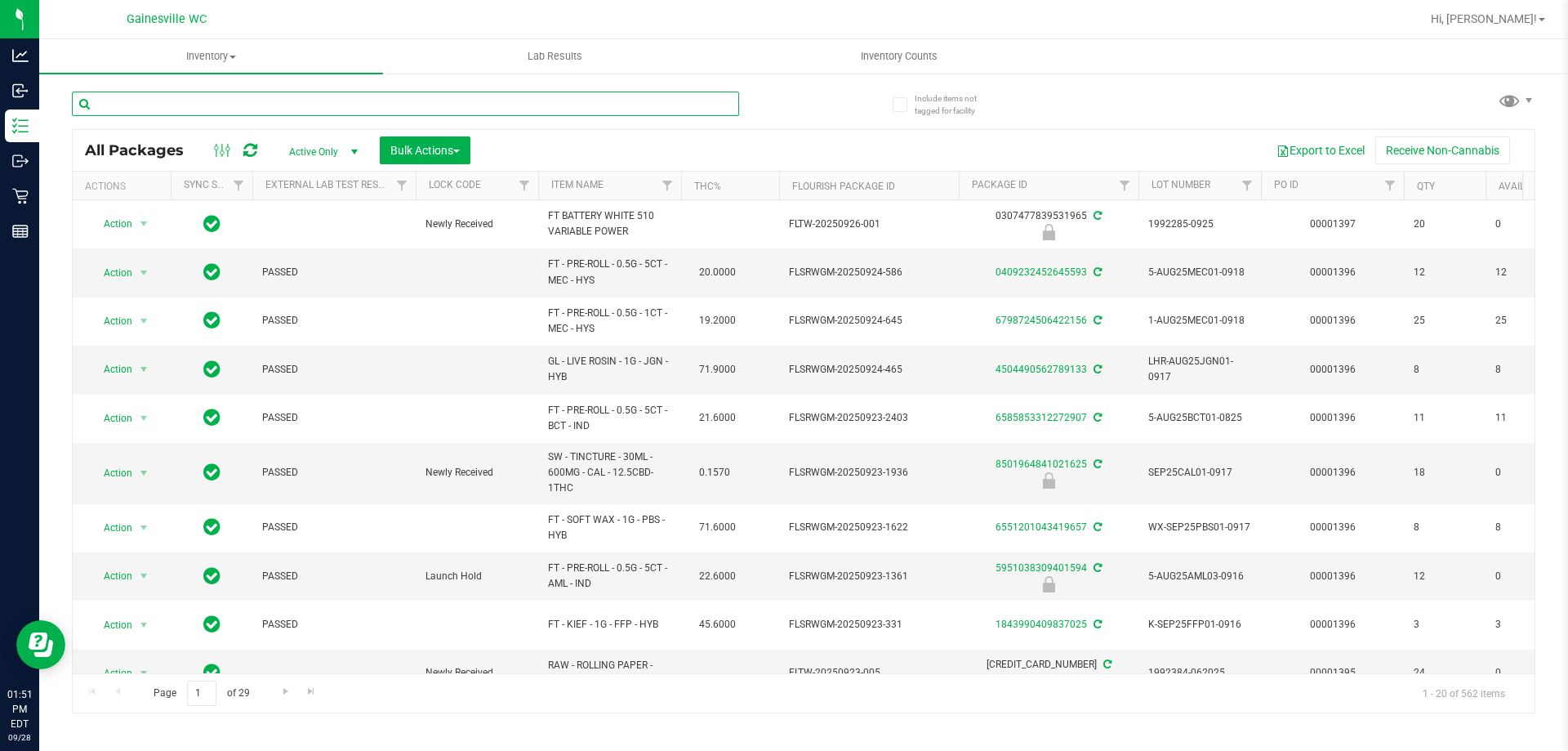
click at [289, 104] on input "text" at bounding box center [405, 104] width 667 height 24
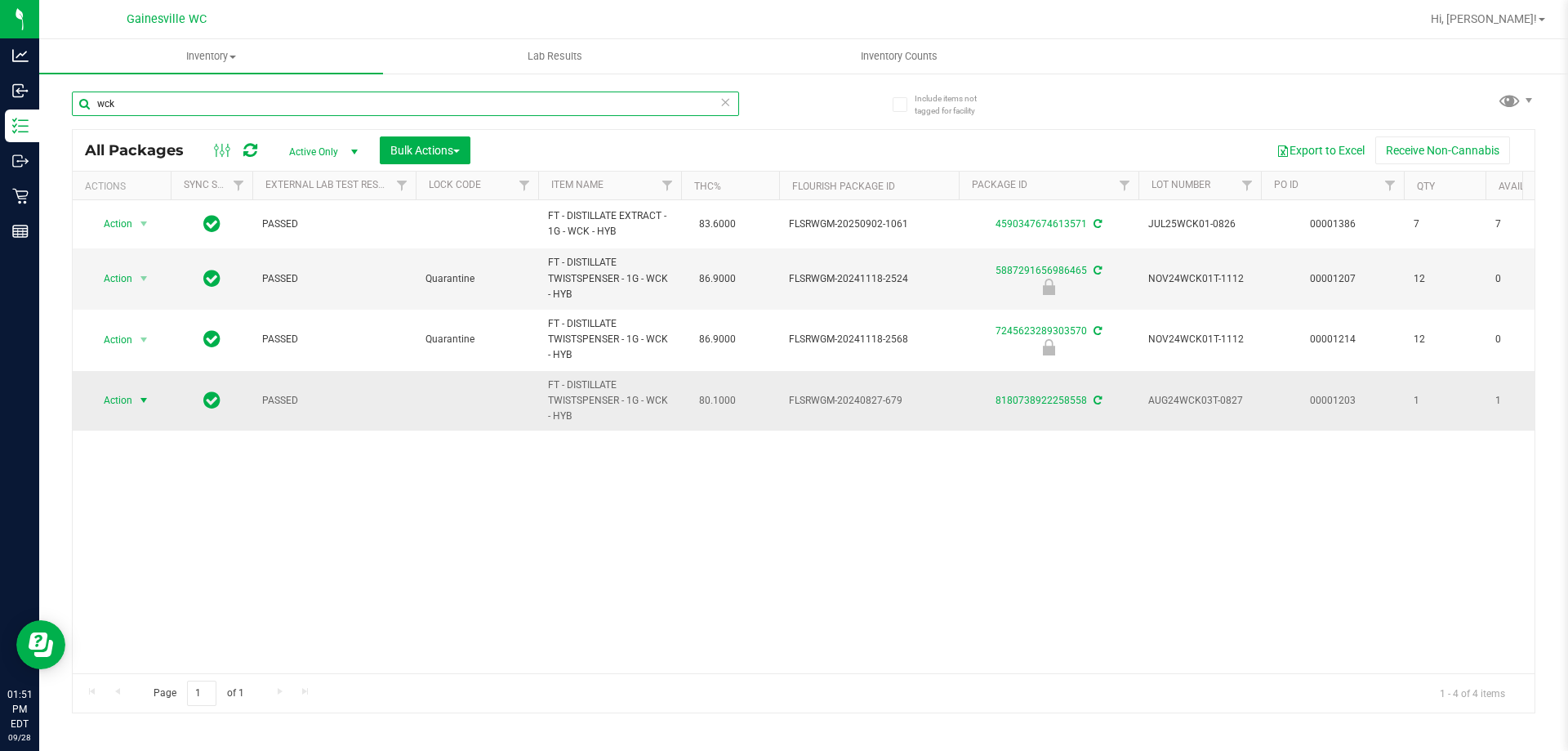
type input "wck"
click at [141, 400] on span "select" at bounding box center [143, 400] width 13 height 13
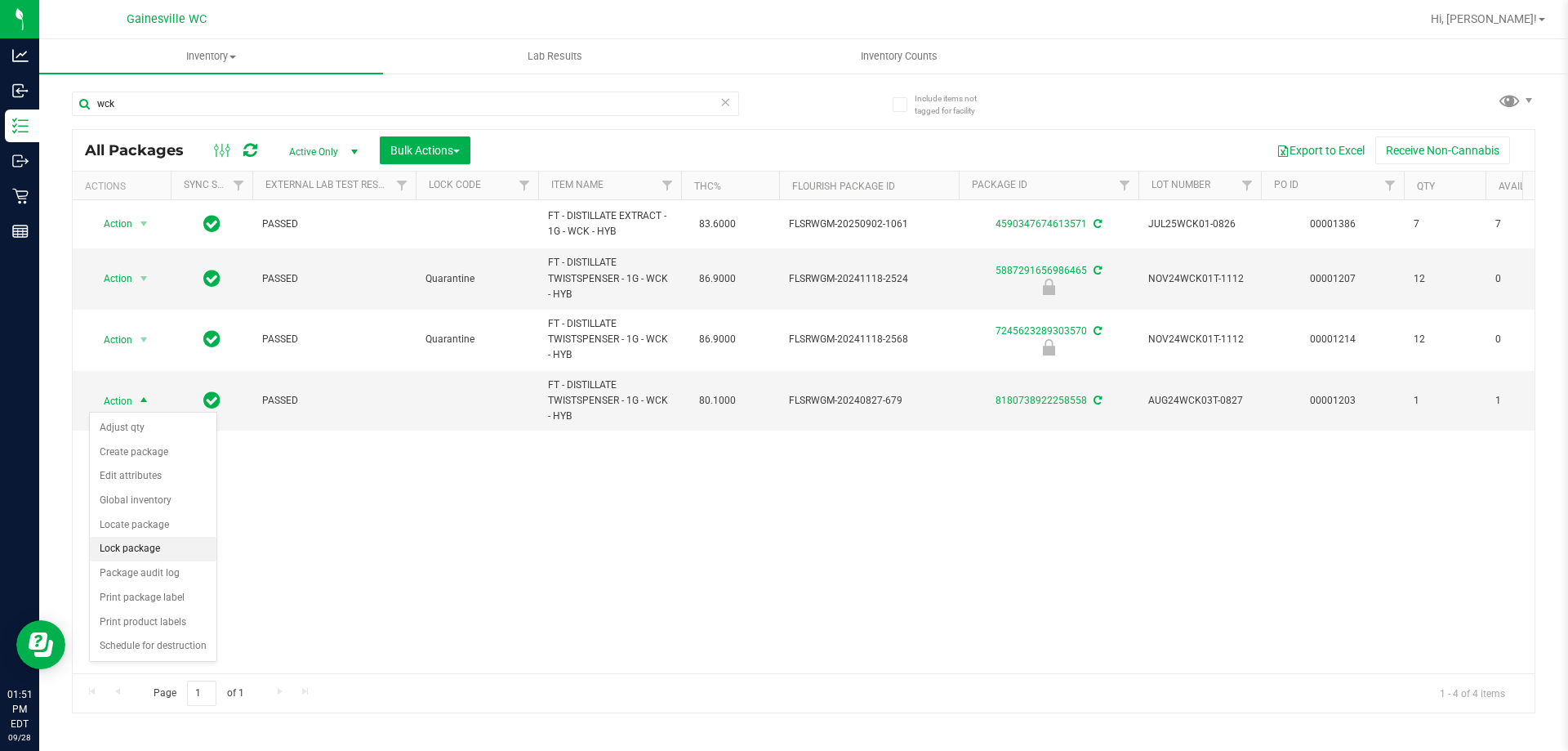
click at [129, 546] on li "Lock package" at bounding box center [153, 548] width 127 height 24
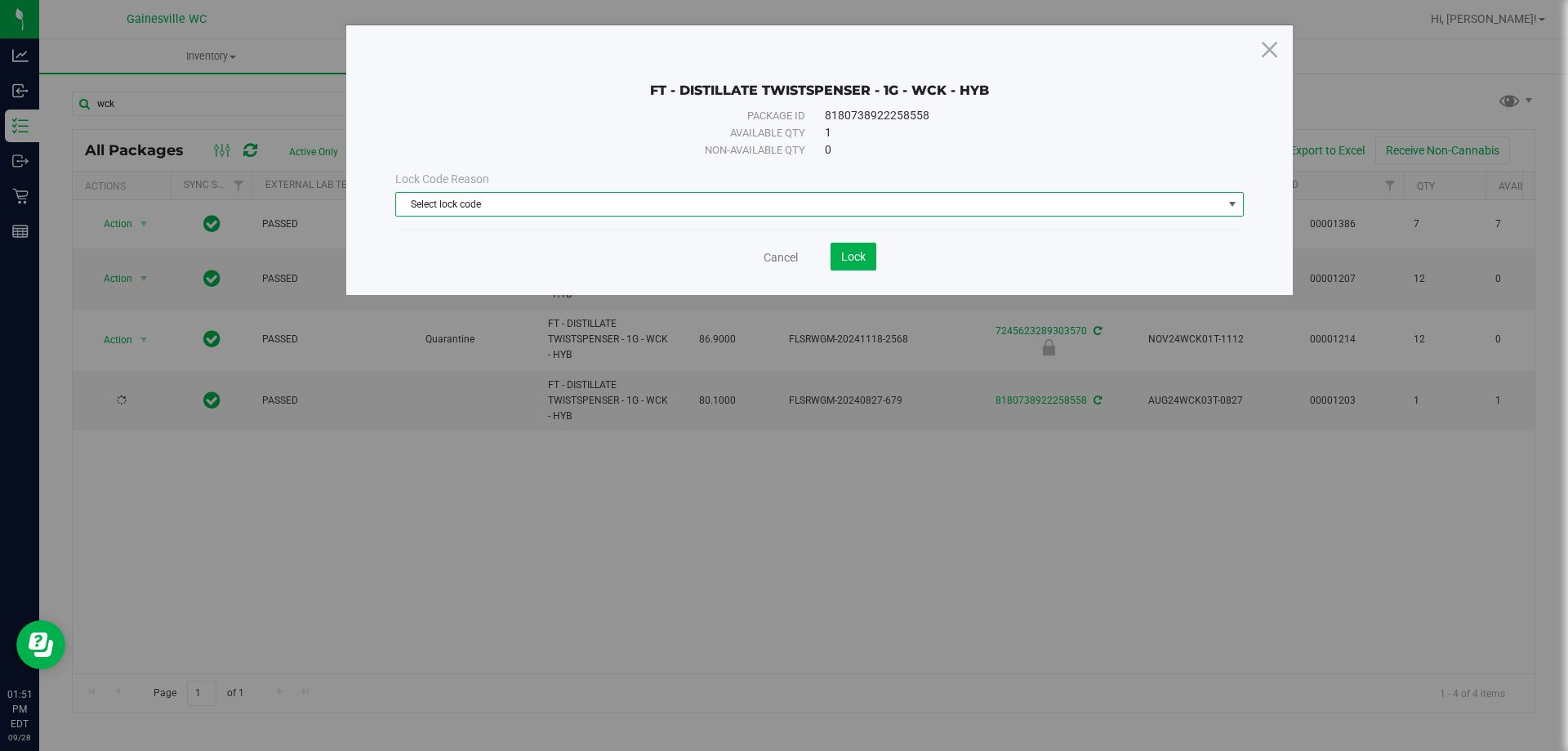
click at [536, 197] on span "Select lock code" at bounding box center [809, 203] width 827 height 23
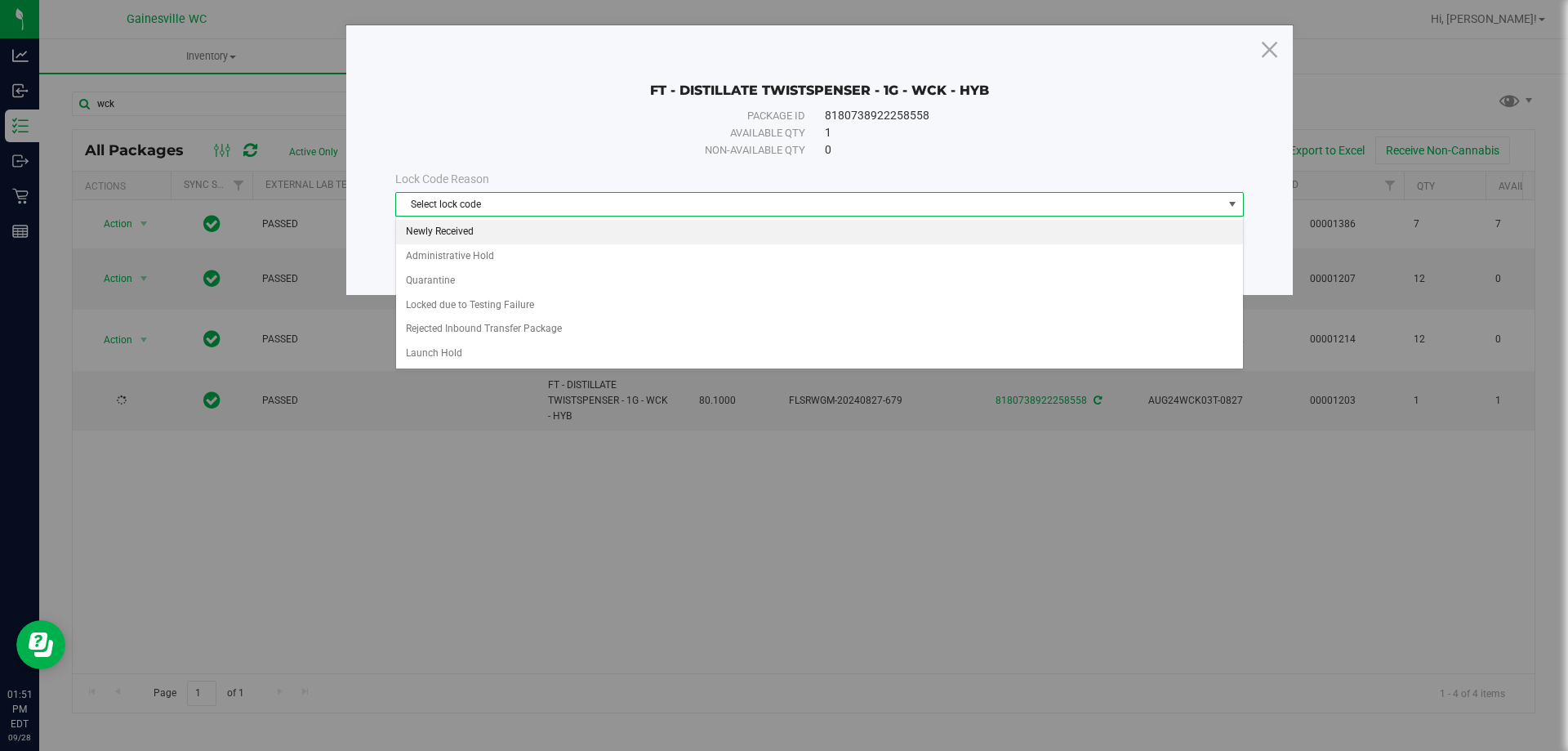
click at [503, 228] on li "Newly Received" at bounding box center [819, 232] width 847 height 24
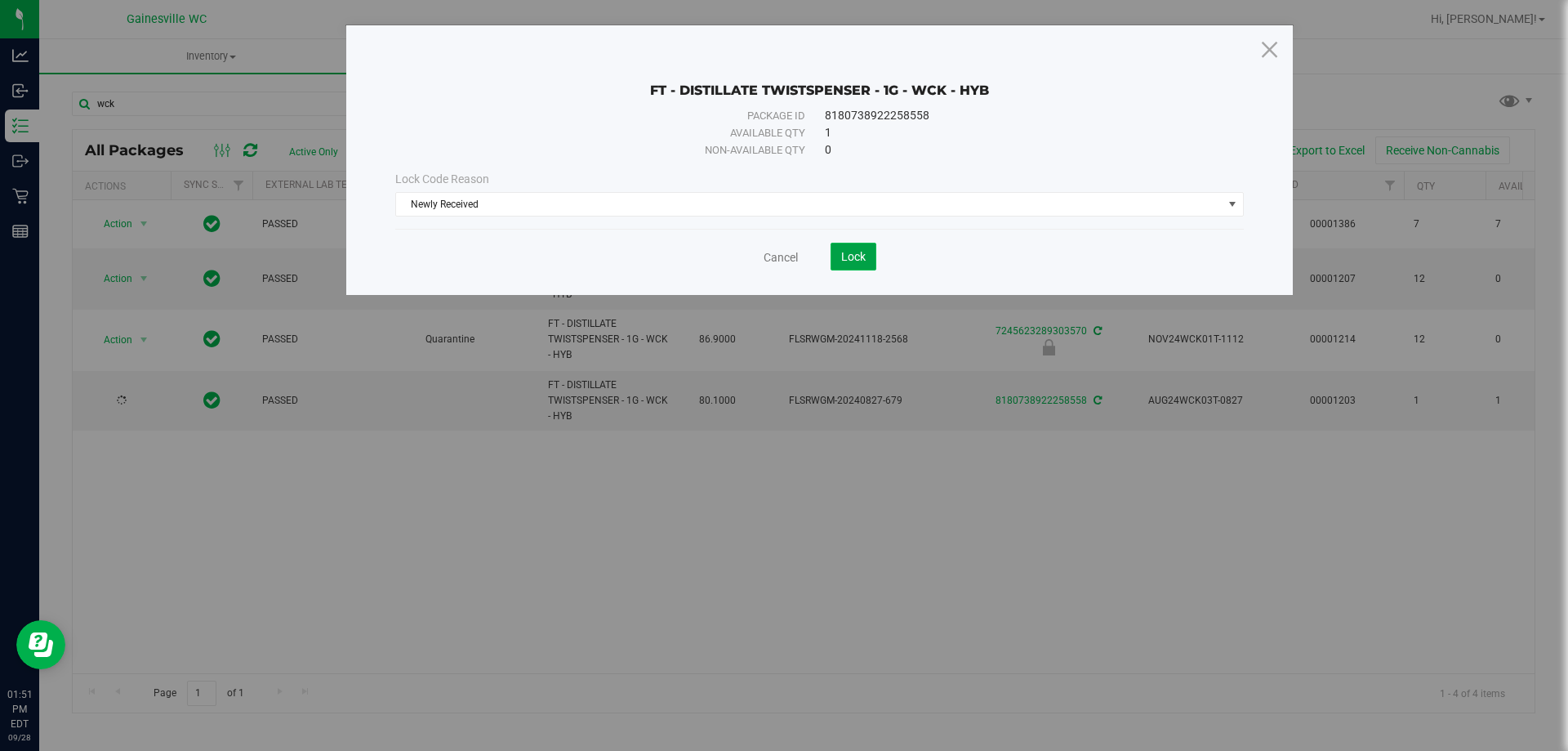
click at [859, 254] on span "Lock" at bounding box center [853, 256] width 24 height 13
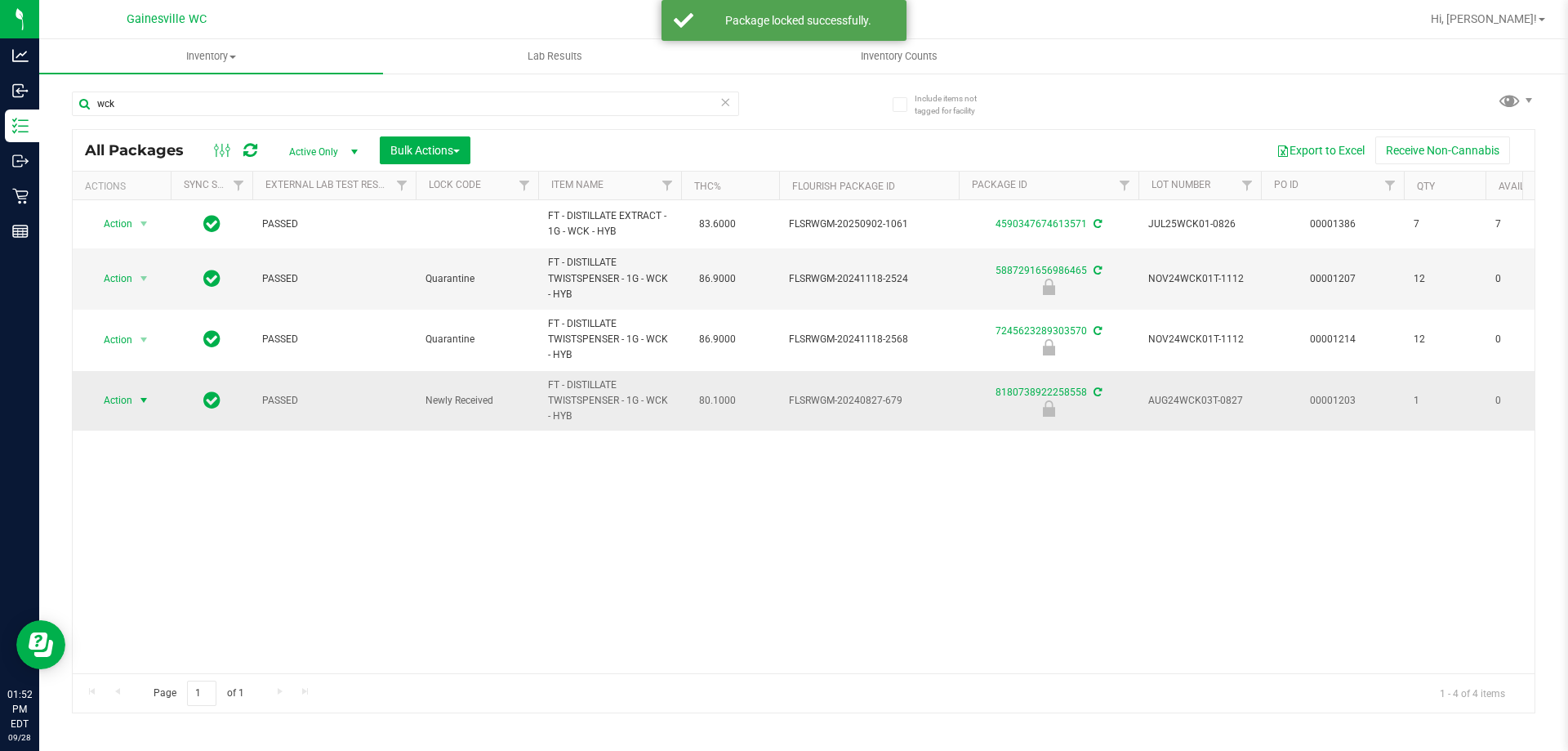
click at [126, 402] on span "Action" at bounding box center [111, 400] width 44 height 23
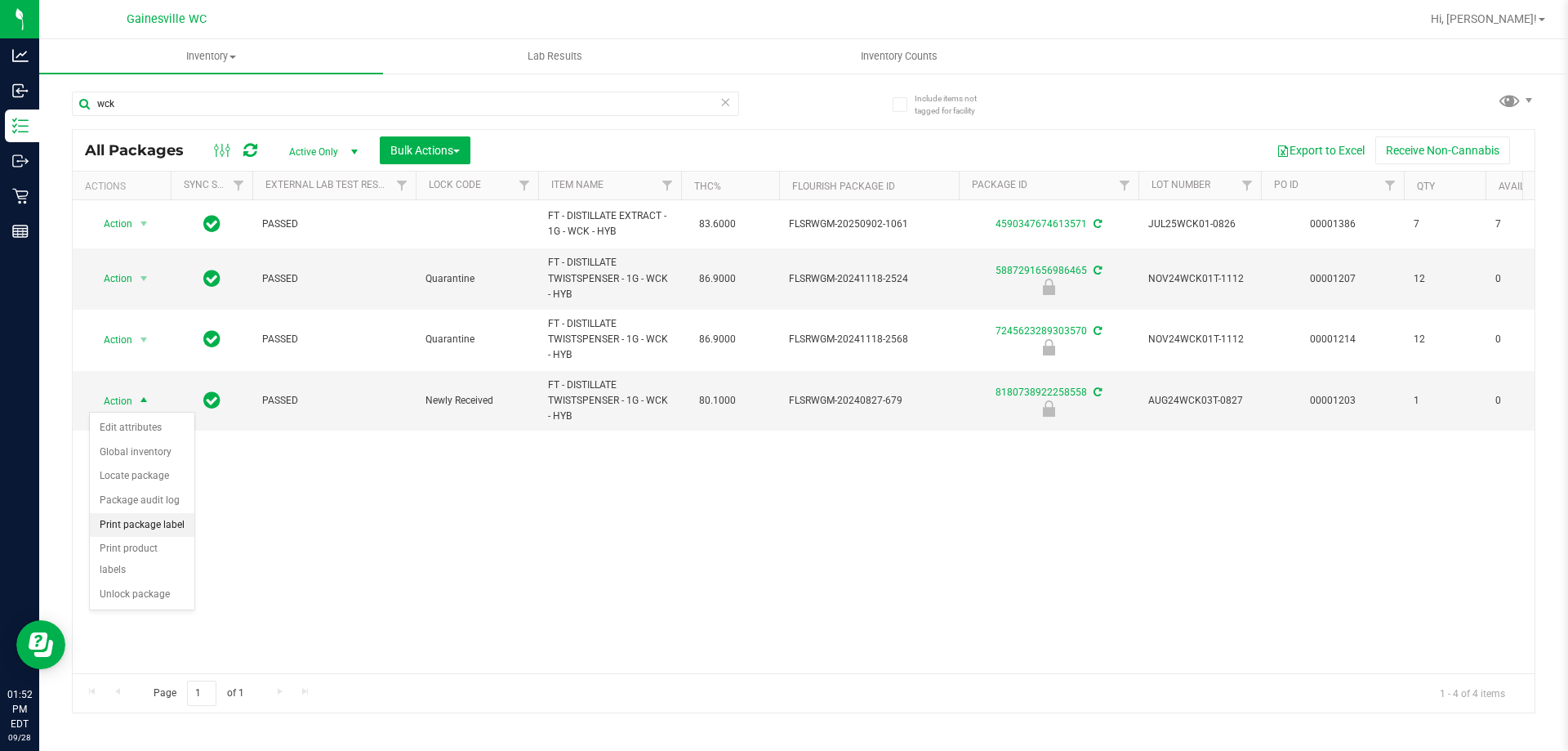
click at [148, 526] on li "Print package label" at bounding box center [141, 525] width 104 height 24
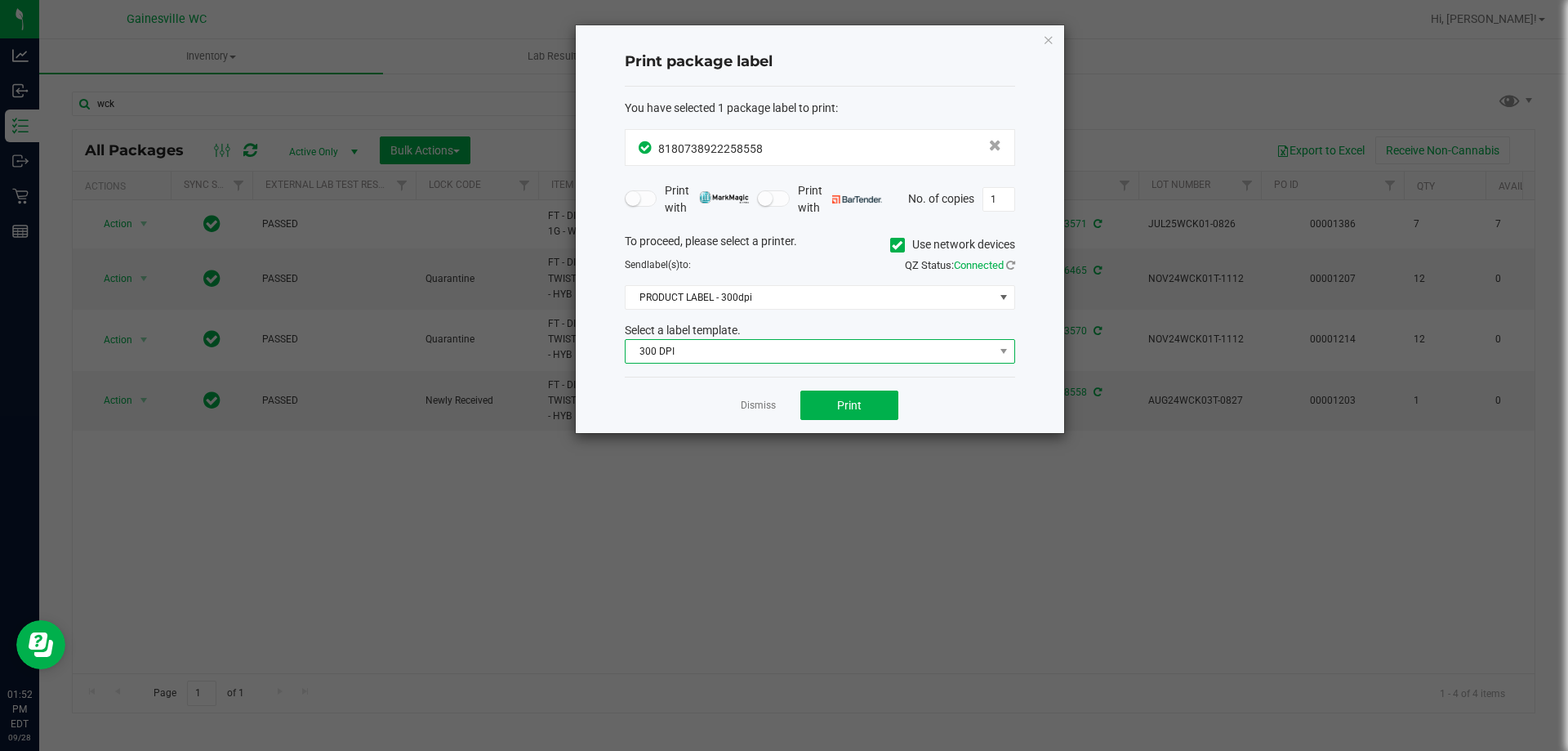
click at [839, 351] on span "300 DPI" at bounding box center [809, 351] width 368 height 23
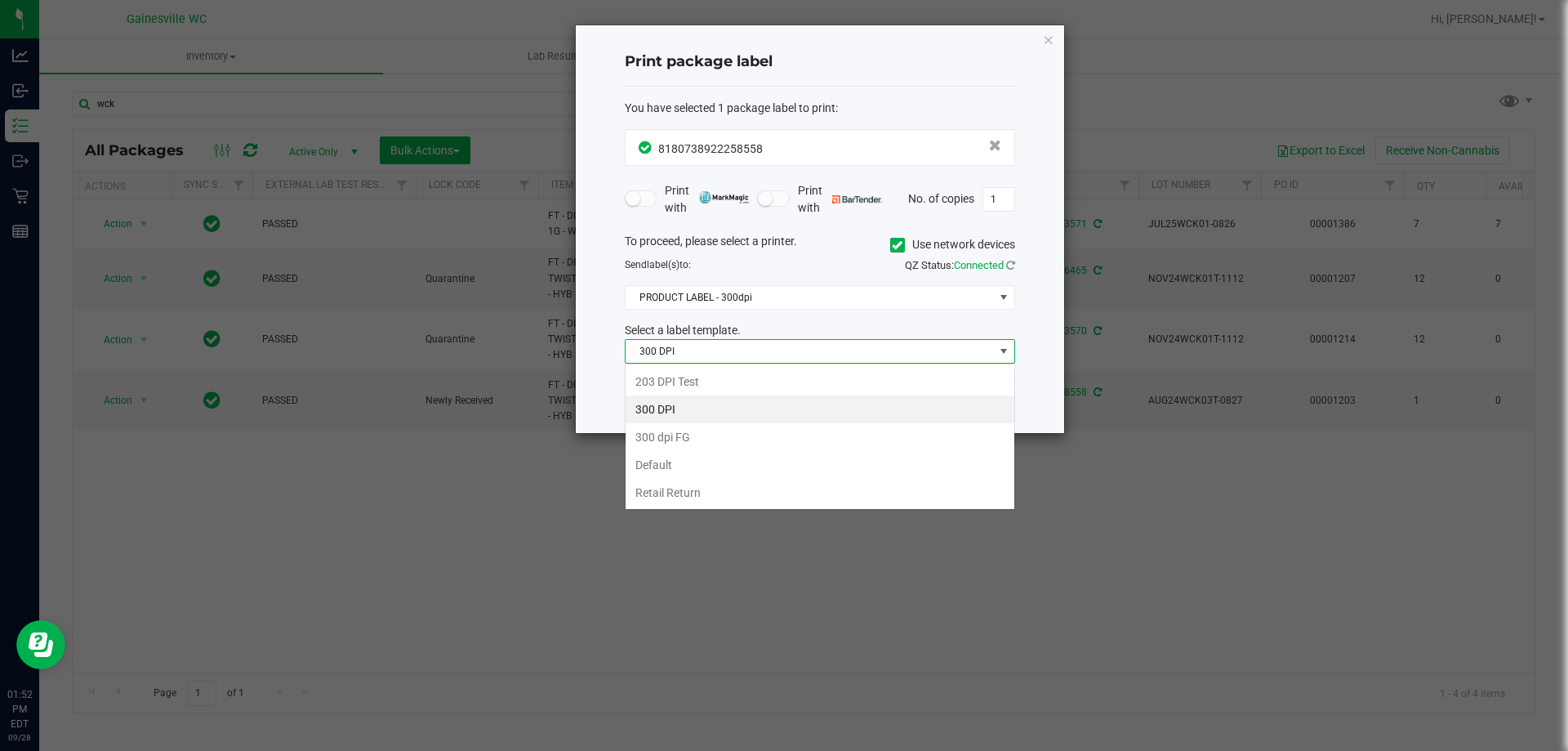
scroll to position [24, 390]
click at [728, 470] on li "Default" at bounding box center [819, 464] width 388 height 28
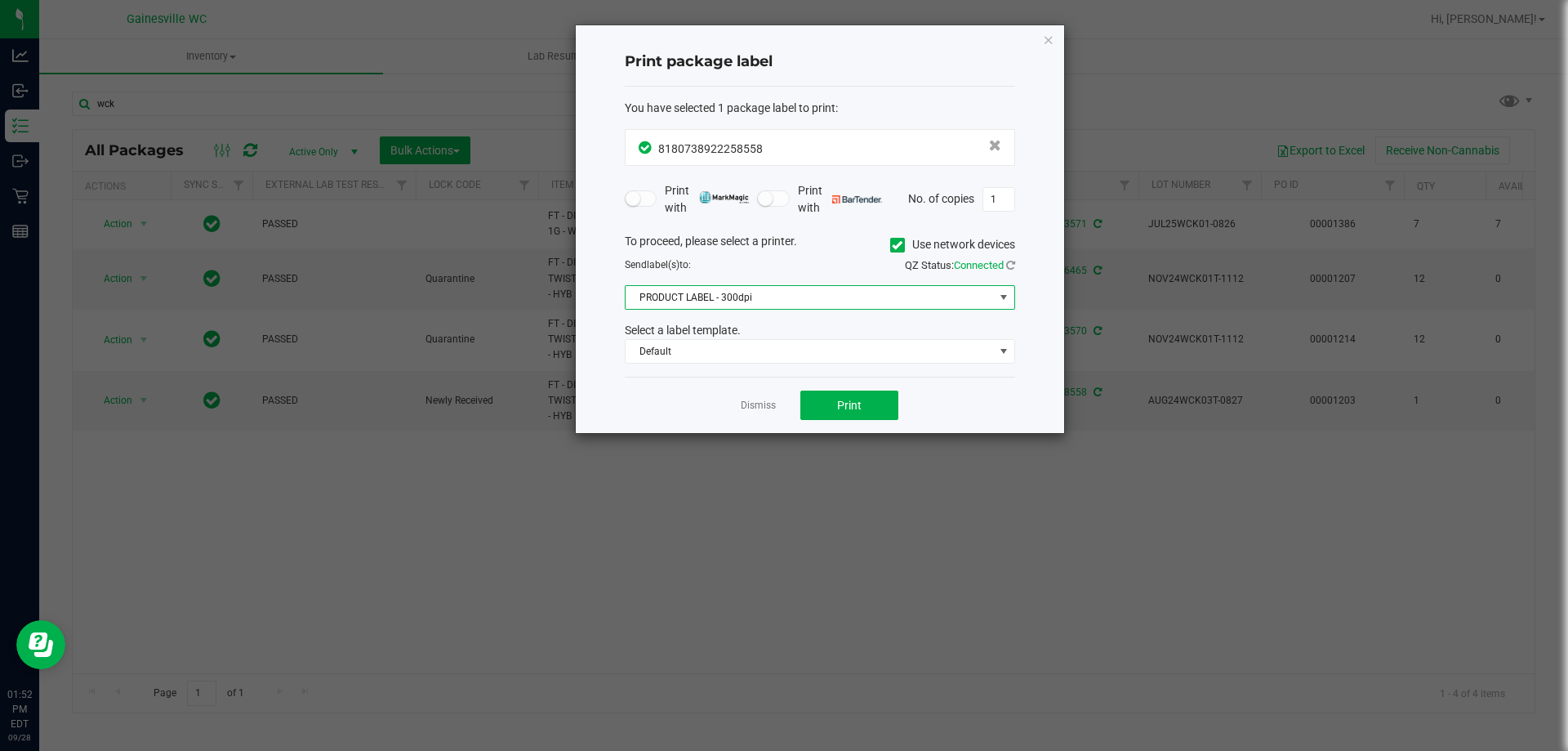
click at [737, 301] on span "PRODUCT LABEL - 300dpi" at bounding box center [809, 297] width 368 height 23
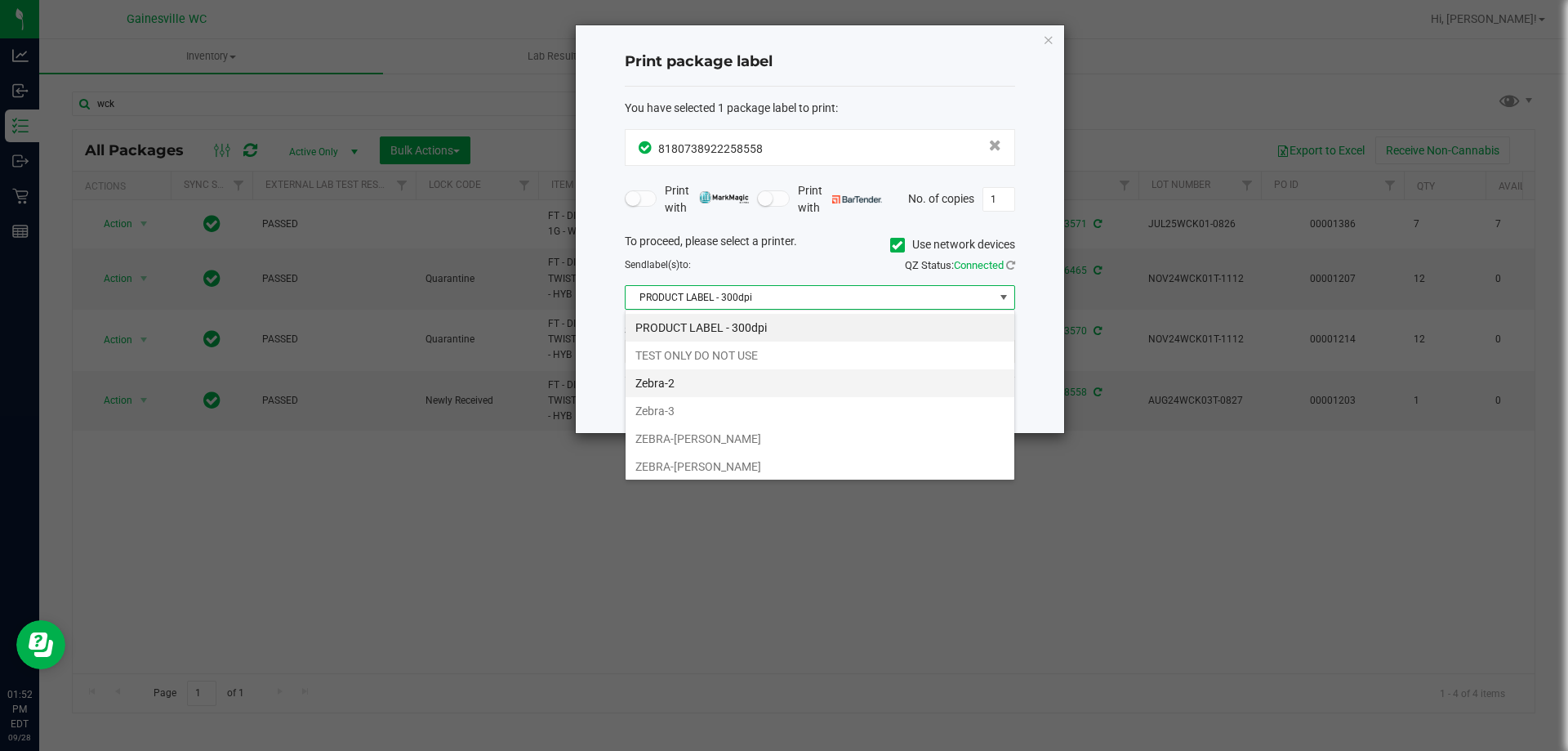
click at [702, 378] on li "Zebra-2" at bounding box center [819, 383] width 388 height 28
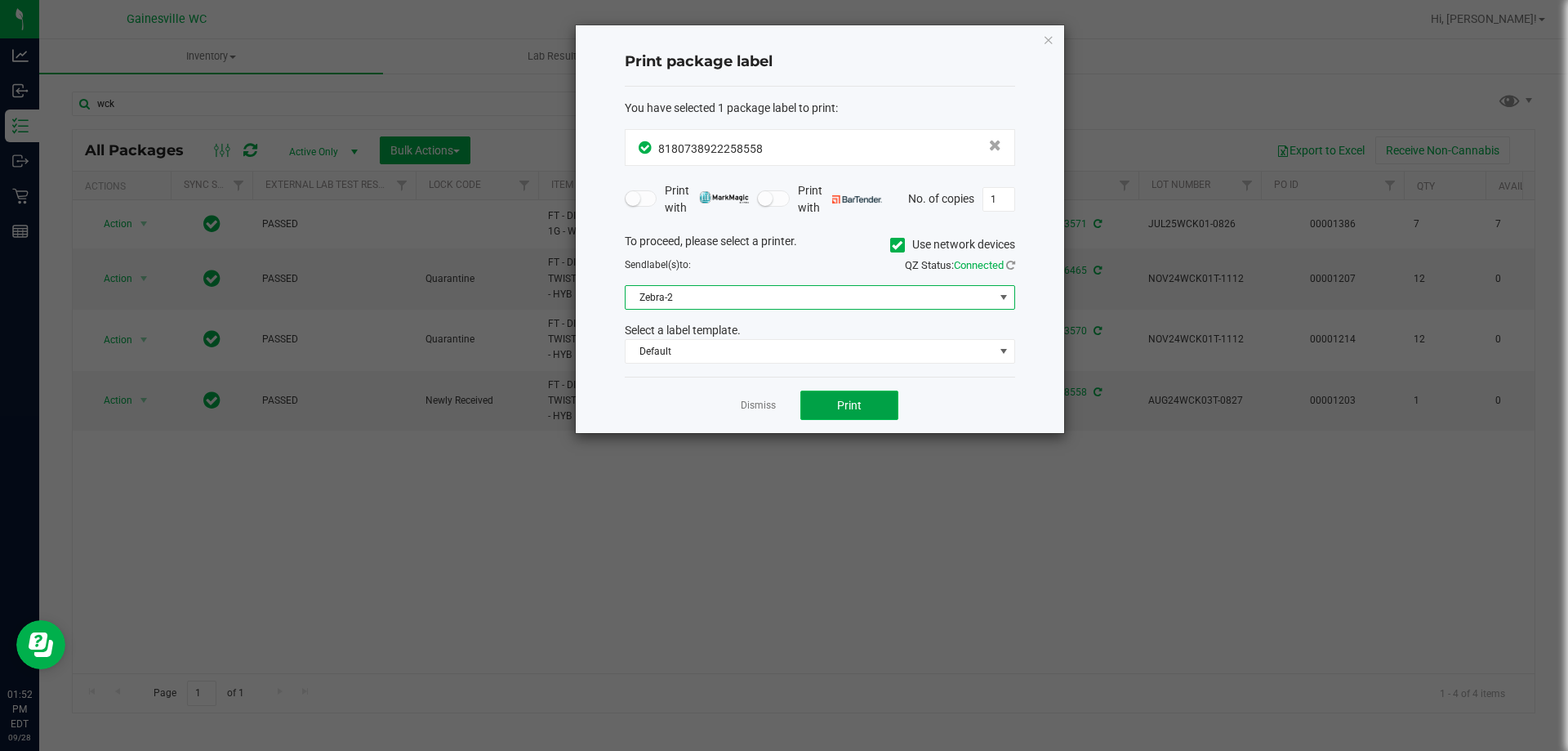
click at [846, 407] on span "Print" at bounding box center [849, 405] width 24 height 13
click at [756, 407] on link "Dismiss" at bounding box center [758, 405] width 35 height 14
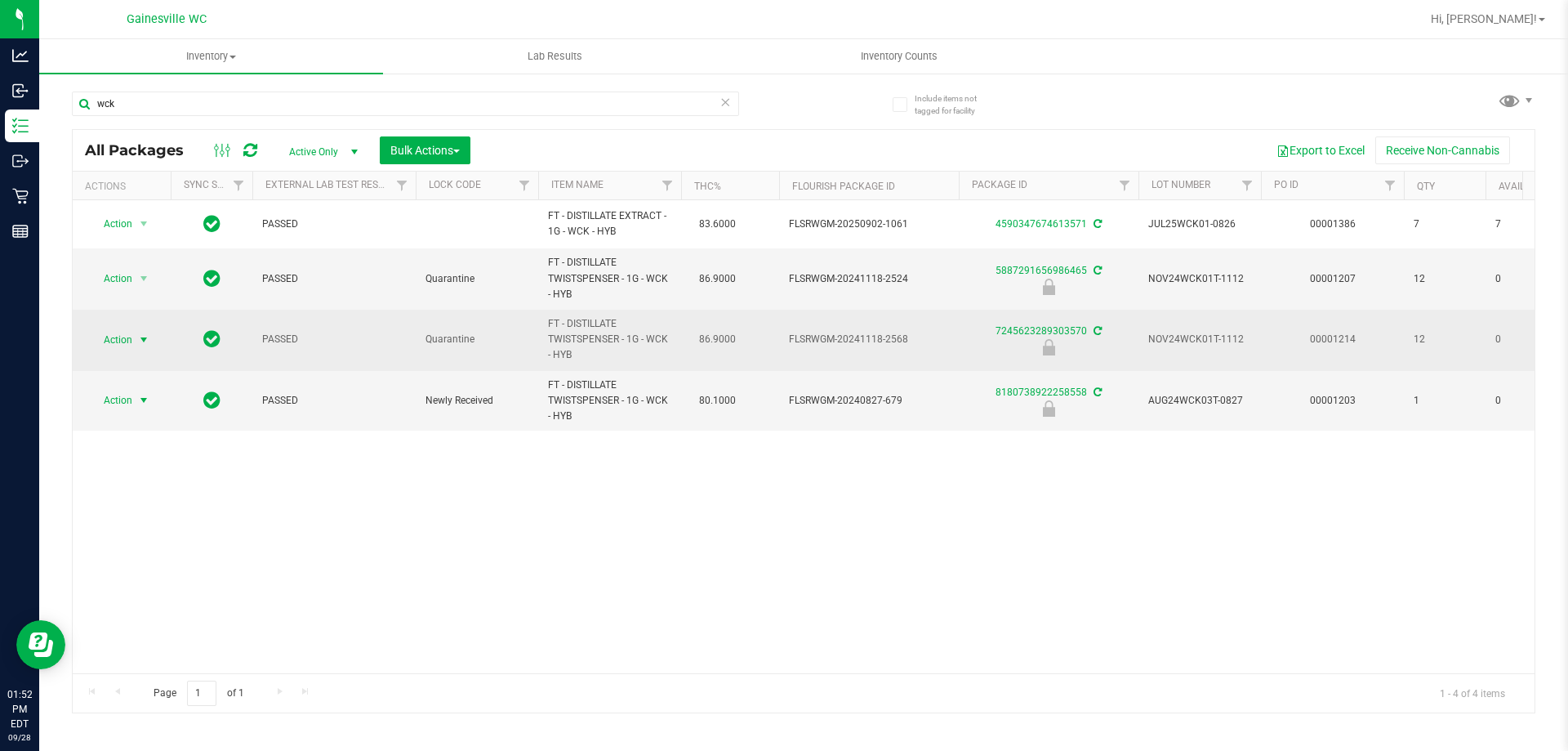
click at [148, 344] on span "select" at bounding box center [143, 339] width 13 height 13
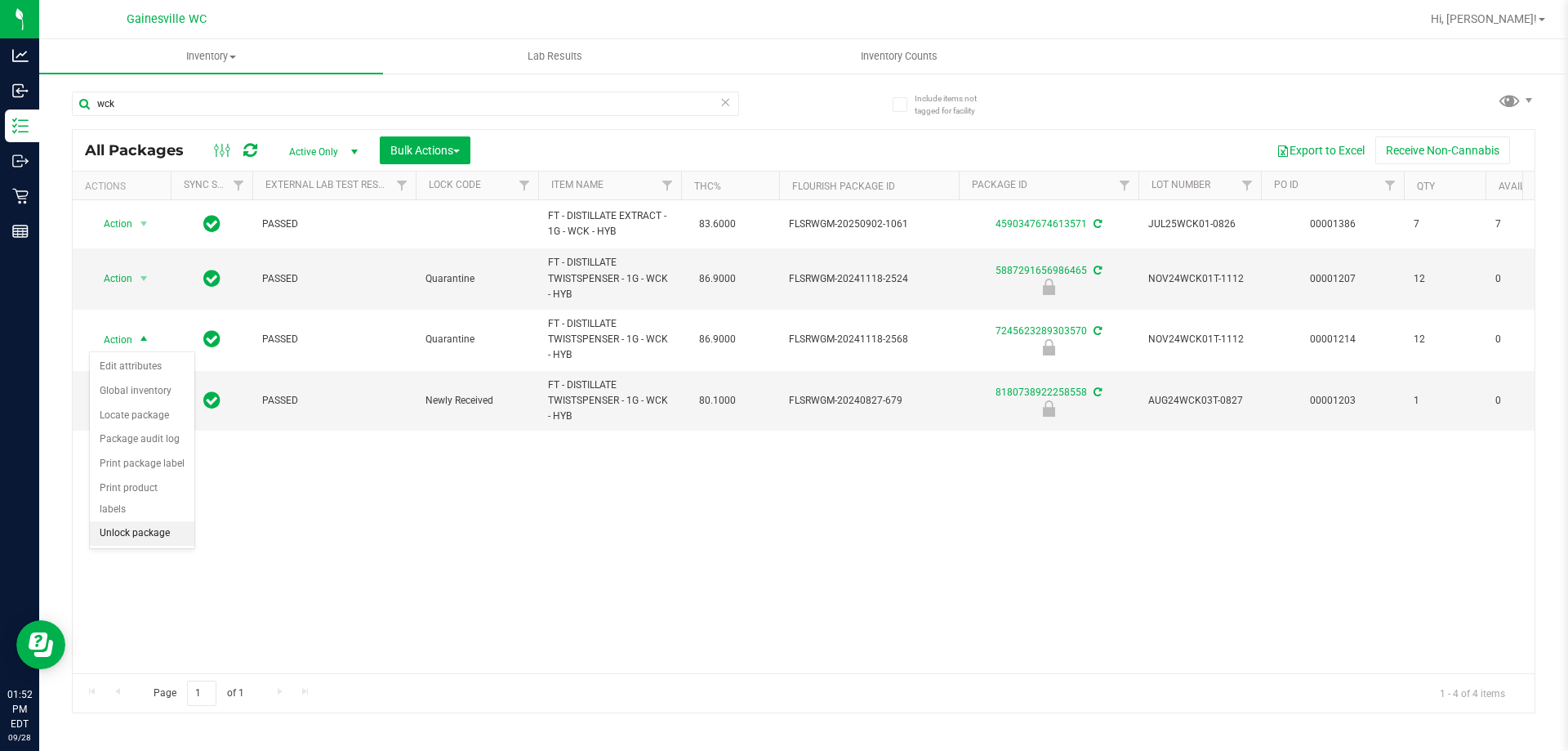
click at [141, 521] on li "Unlock package" at bounding box center [141, 533] width 104 height 24
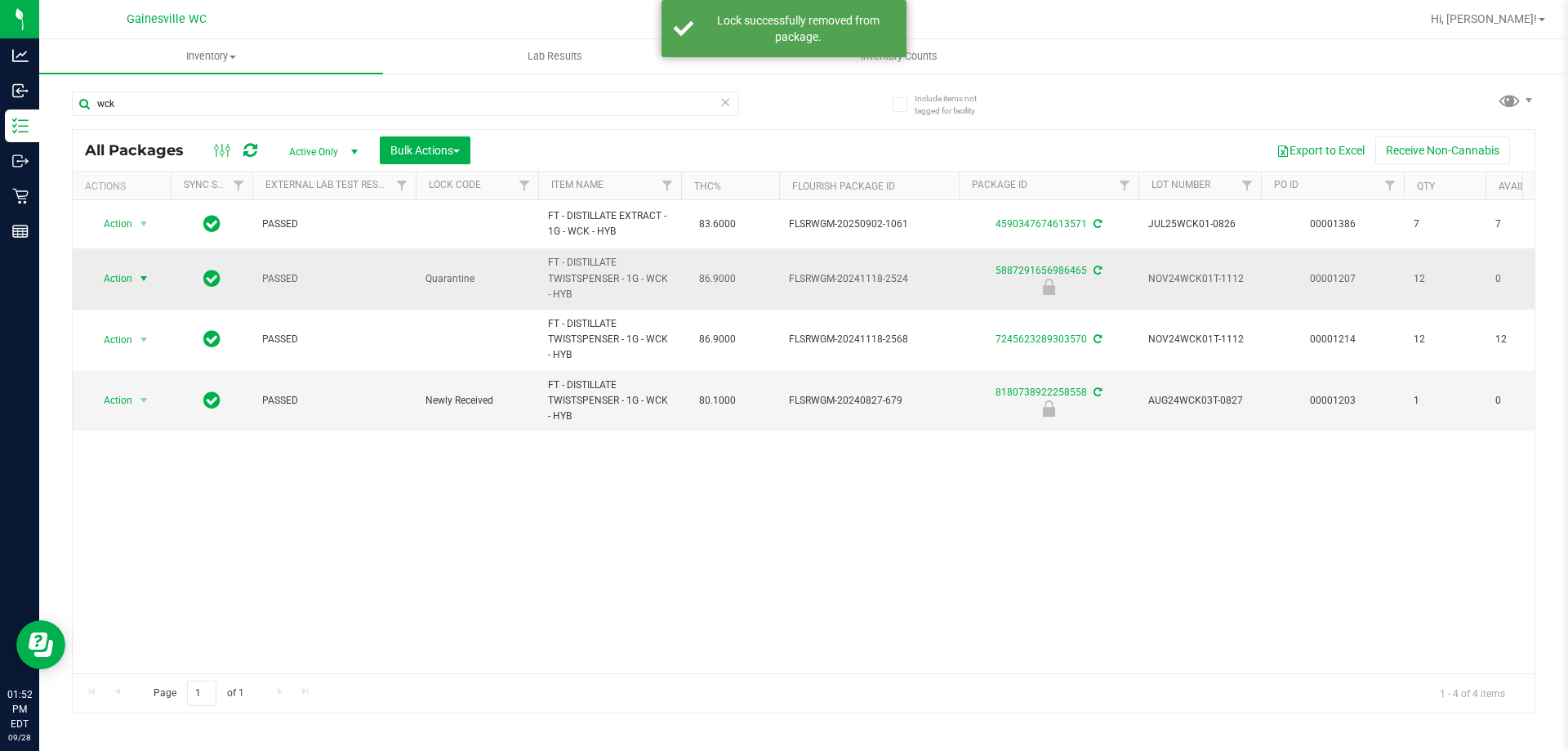
click at [141, 281] on span "select" at bounding box center [143, 278] width 13 height 13
click at [134, 461] on li "Unlock package" at bounding box center [141, 473] width 104 height 24
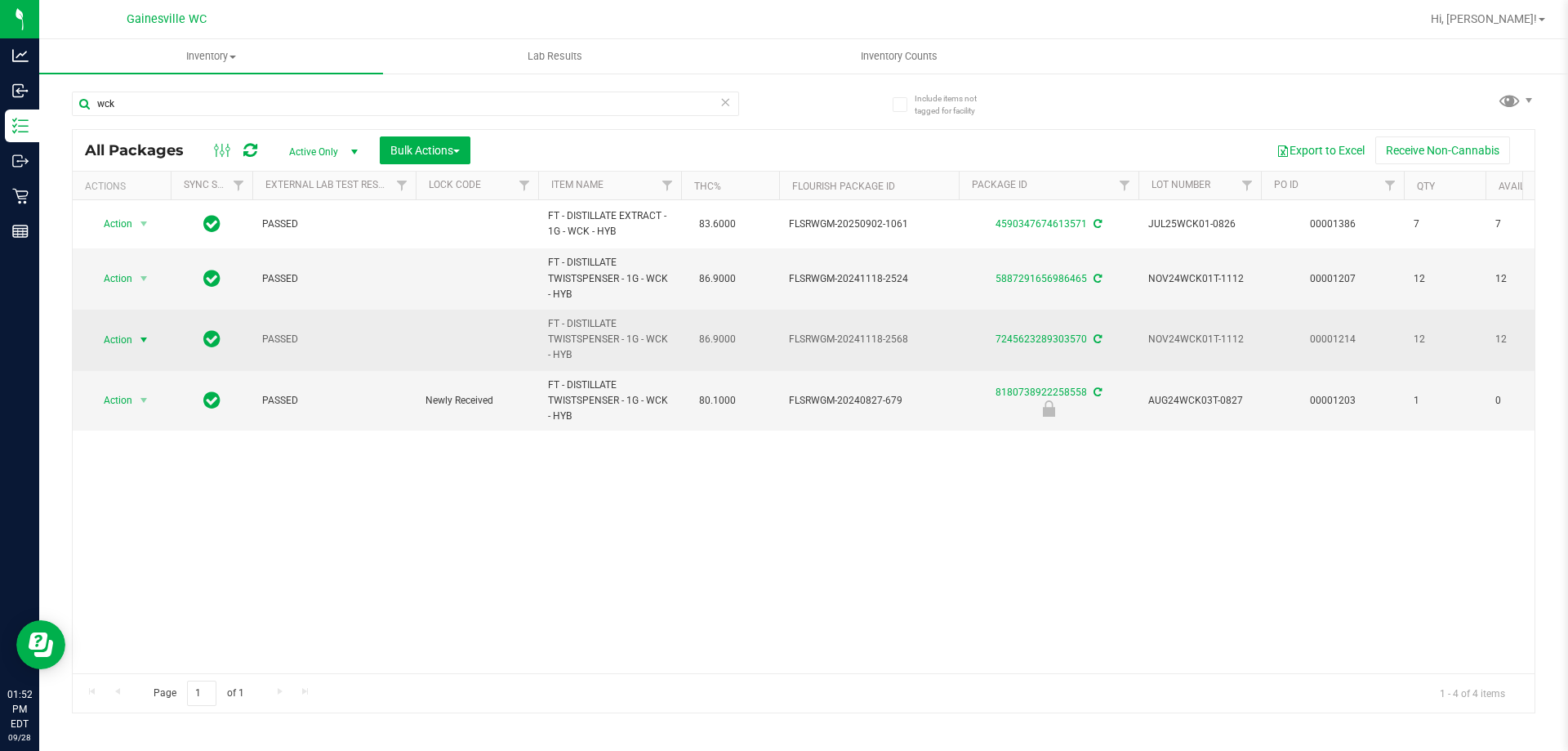
click at [139, 337] on span "select" at bounding box center [143, 339] width 13 height 13
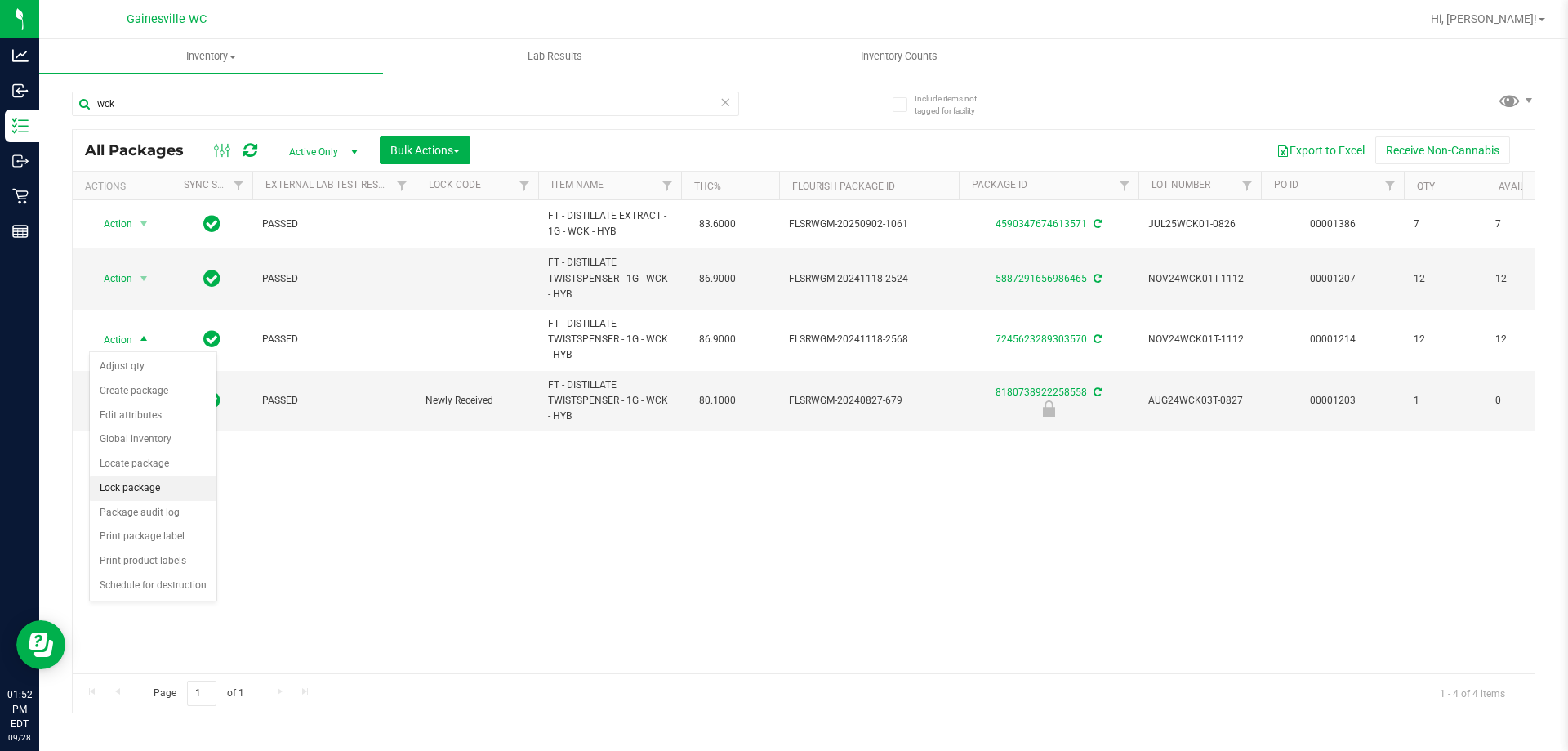
click at [150, 492] on li "Lock package" at bounding box center [153, 488] width 127 height 24
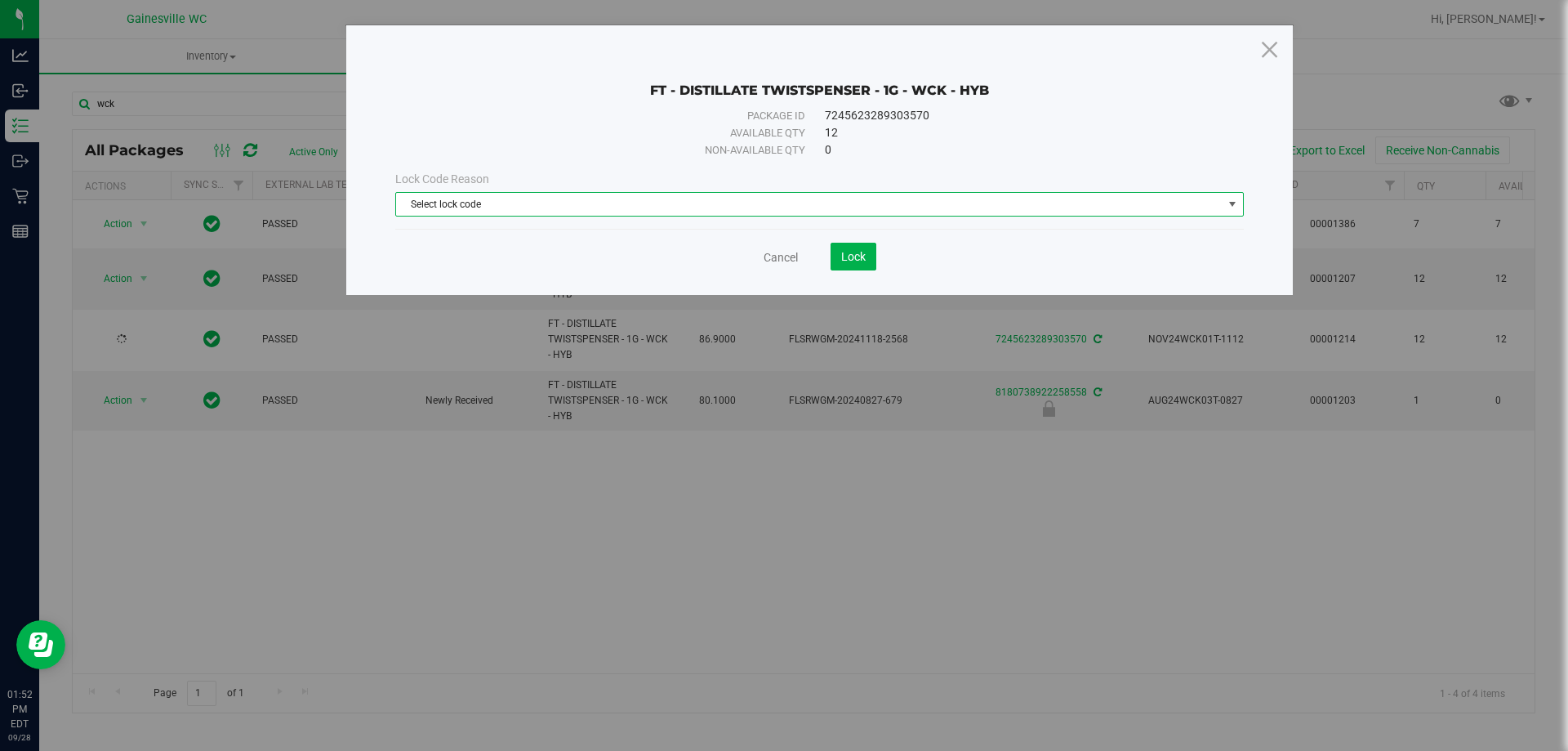
click at [437, 205] on span "Select lock code" at bounding box center [809, 203] width 827 height 23
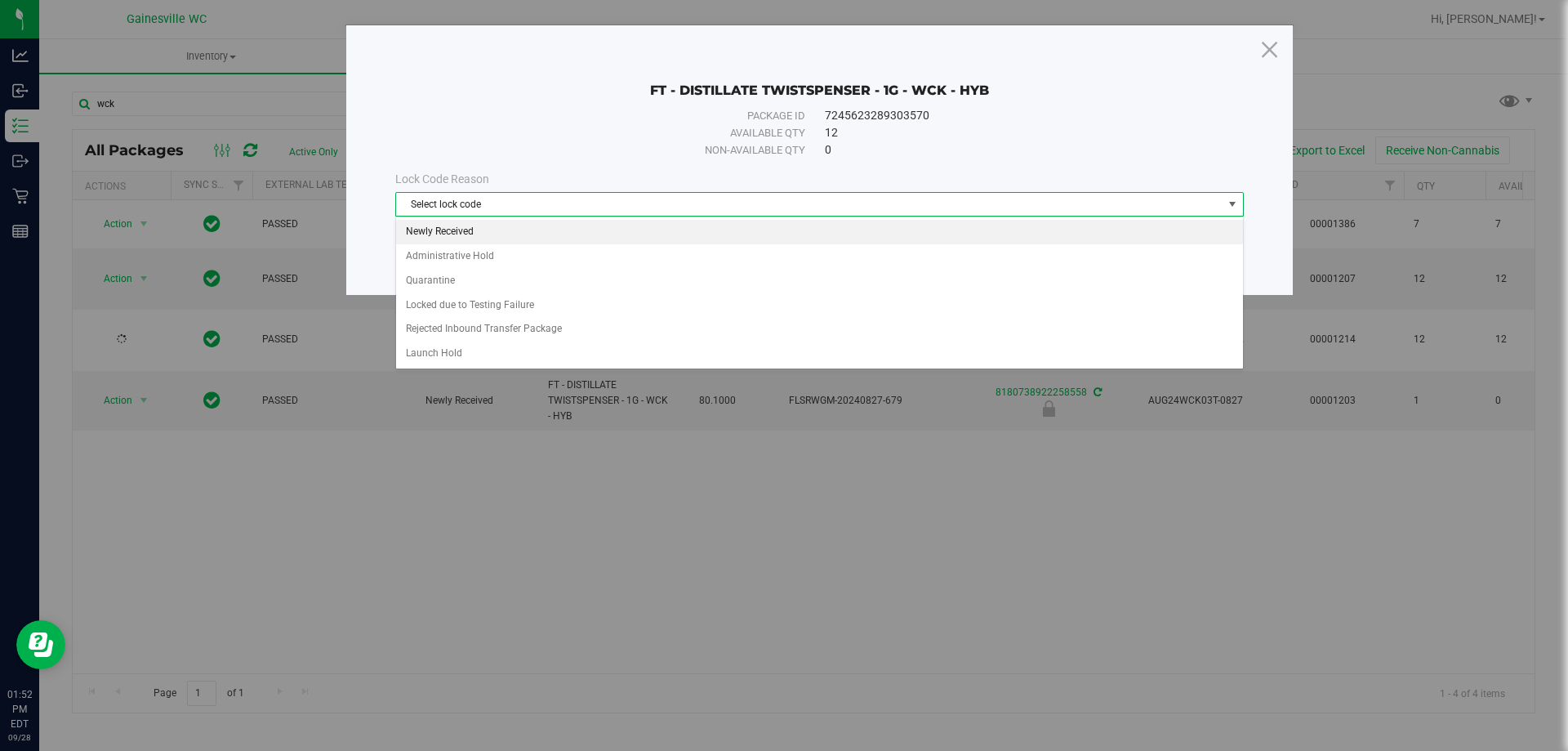
click at [442, 232] on li "Newly Received" at bounding box center [819, 232] width 847 height 24
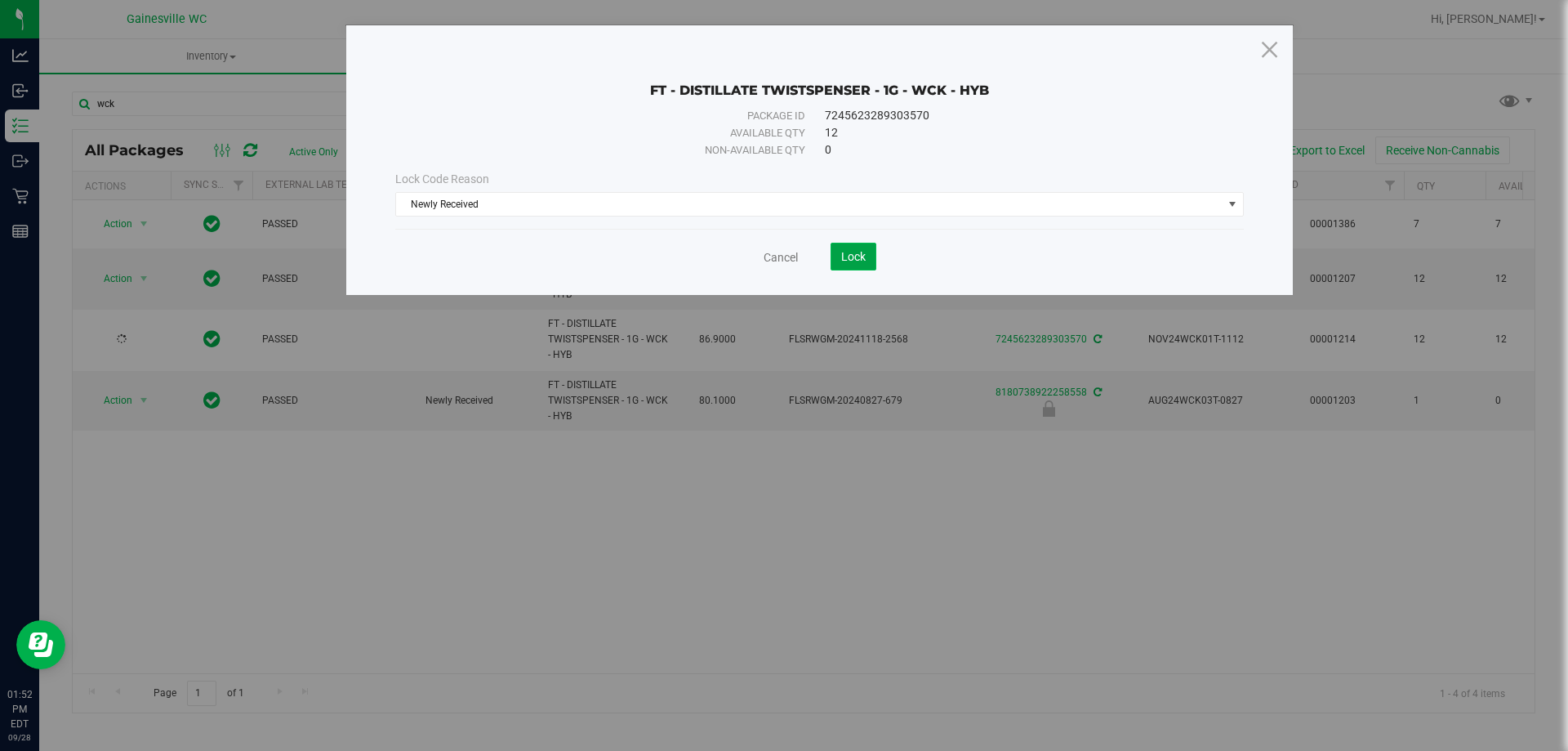
click at [855, 262] on span "Lock" at bounding box center [853, 256] width 24 height 13
